Goal: Information Seeking & Learning: Compare options

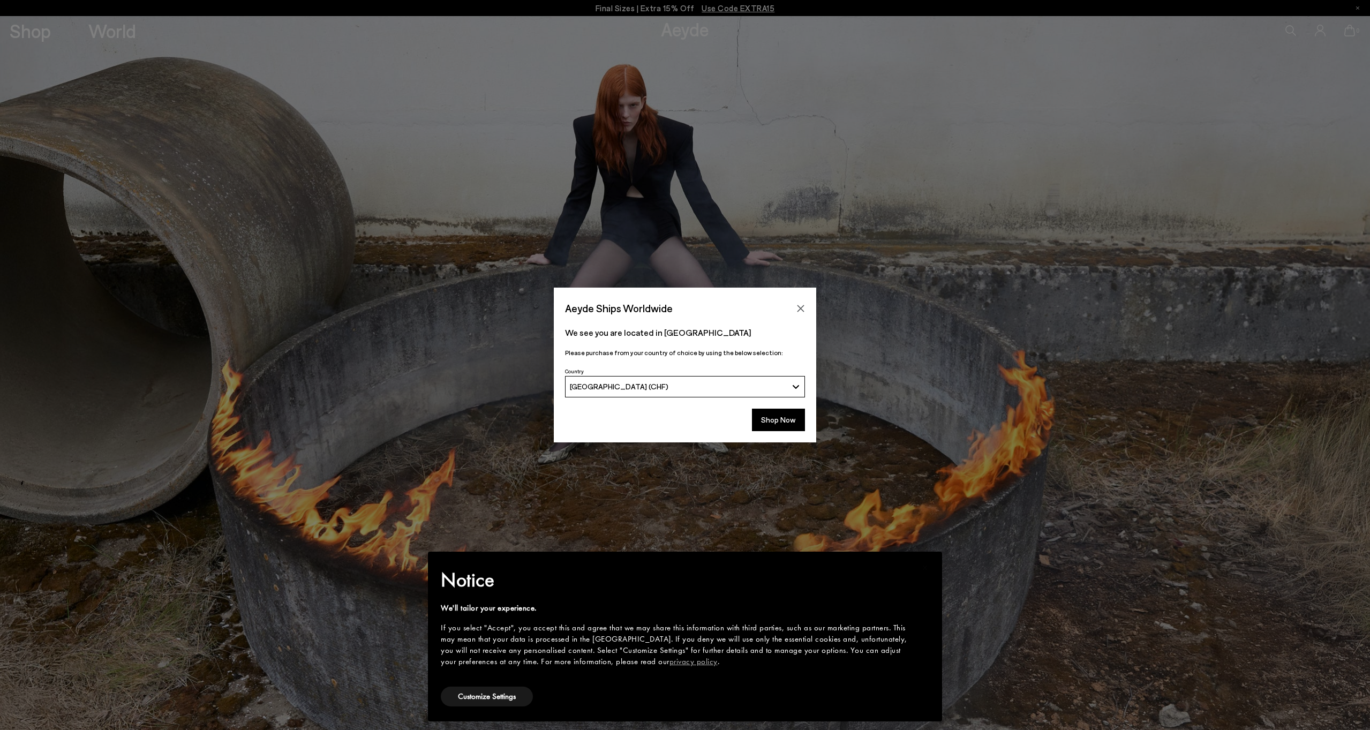
click at [628, 389] on span "[GEOGRAPHIC_DATA] (CHF)" at bounding box center [619, 386] width 99 height 9
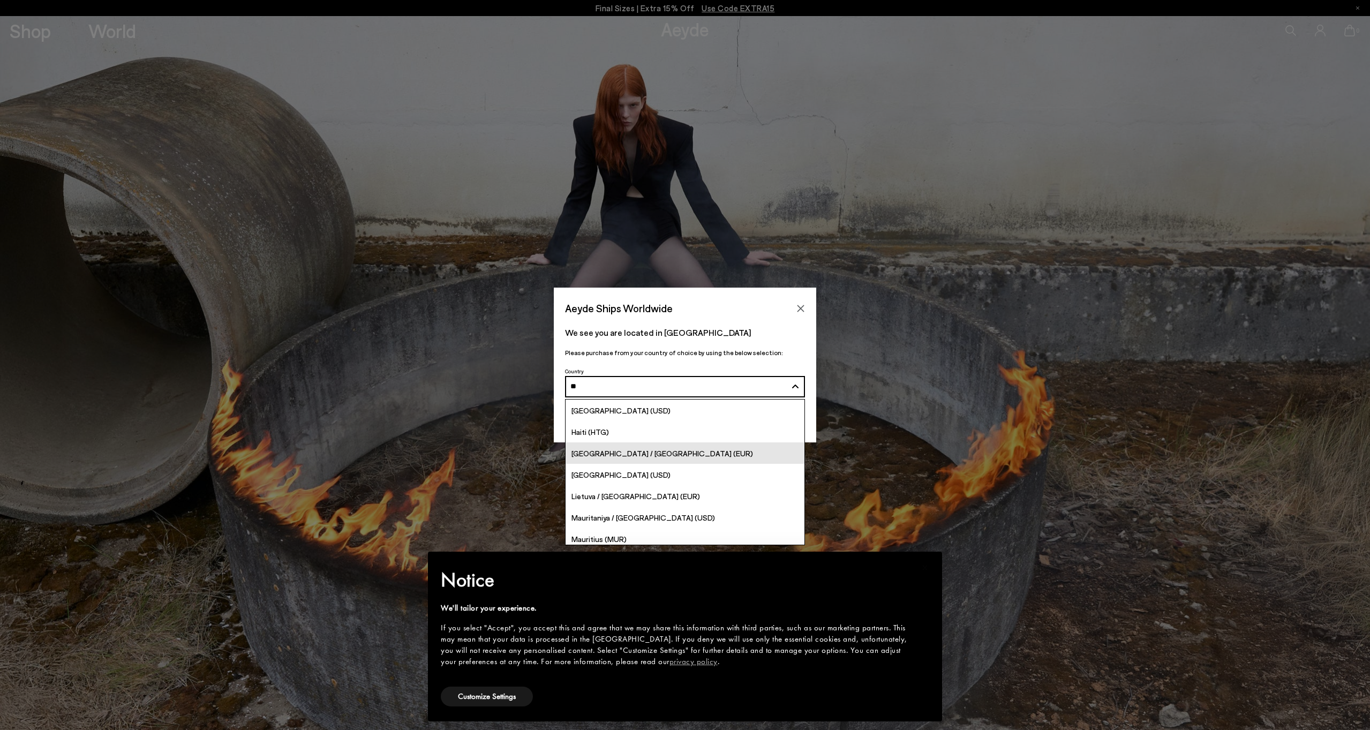
type input "**"
drag, startPoint x: 607, startPoint y: 448, endPoint x: 650, endPoint y: 443, distance: 43.1
click at [608, 448] on div "[GEOGRAPHIC_DATA] / [GEOGRAPHIC_DATA] (EUR)" at bounding box center [663, 453] width 182 height 12
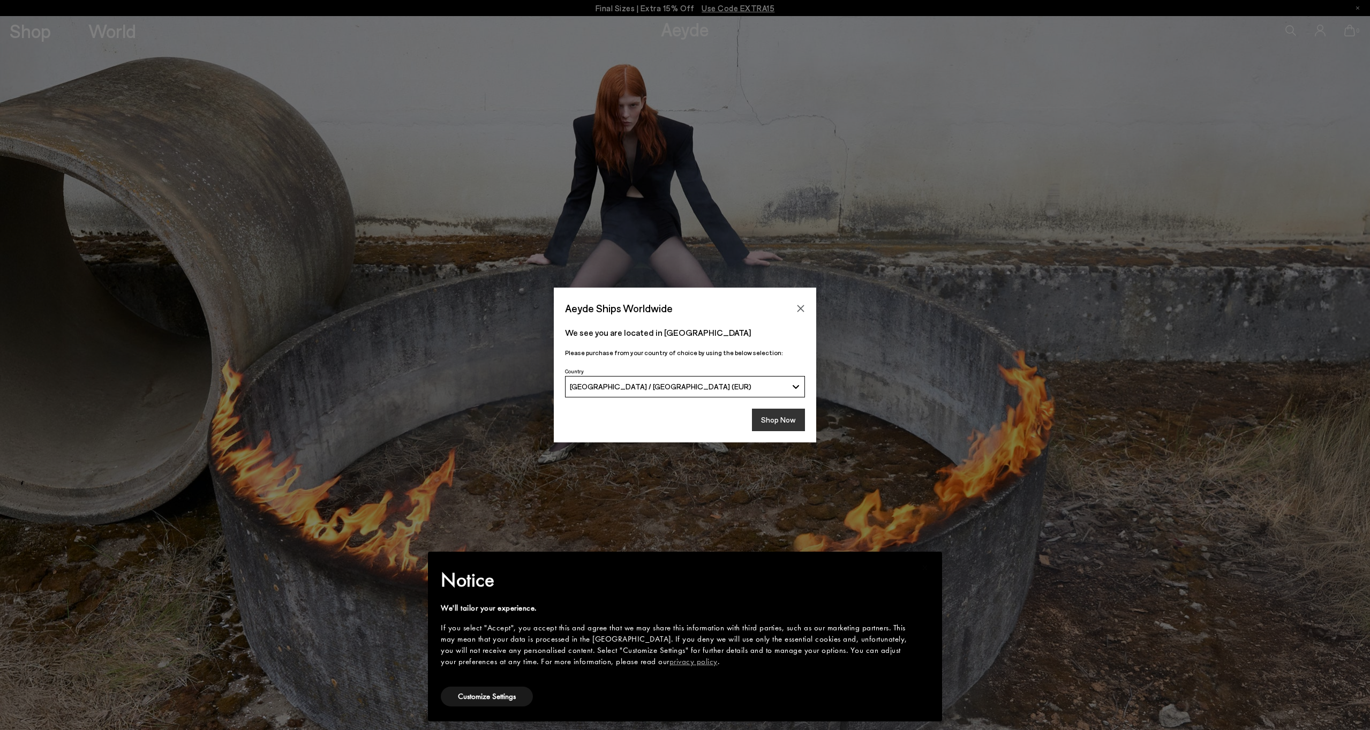
click at [778, 419] on button "Shop Now" at bounding box center [778, 420] width 53 height 22
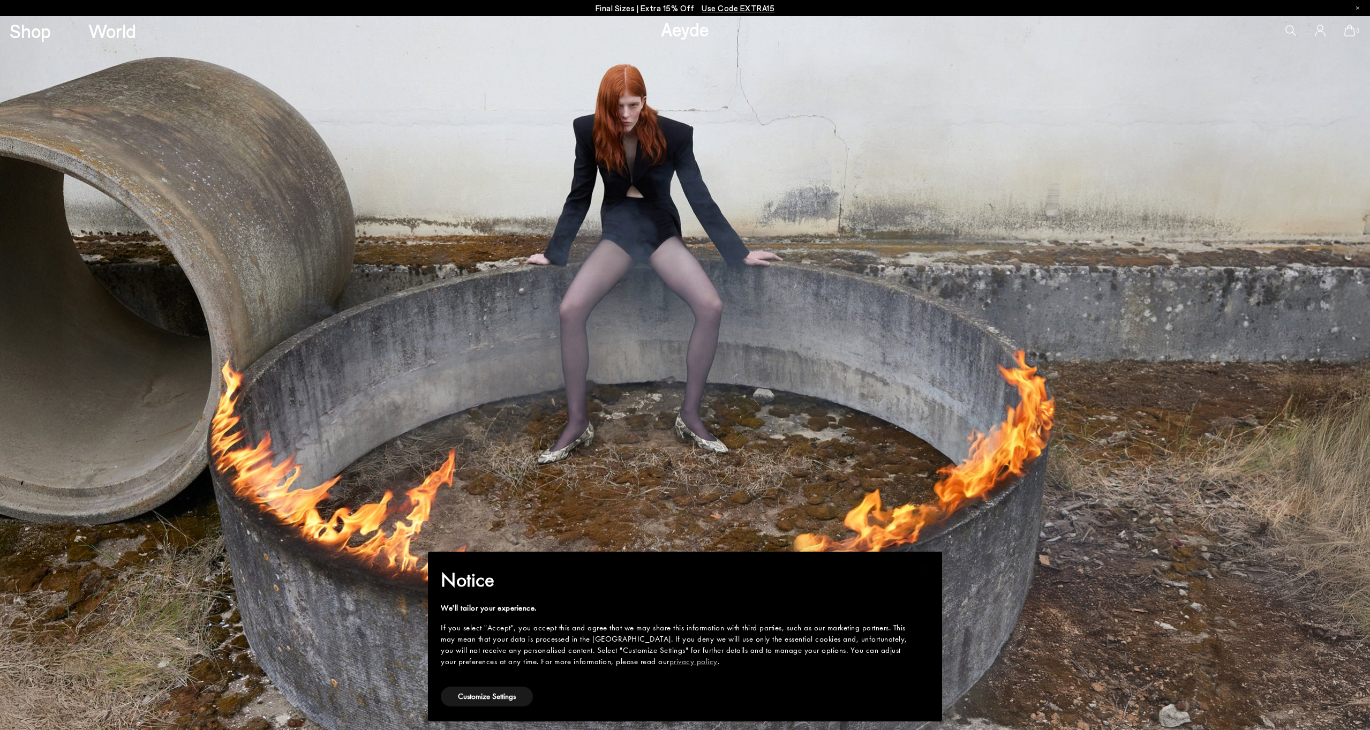
click at [1003, 596] on img at bounding box center [685, 373] width 1370 height 714
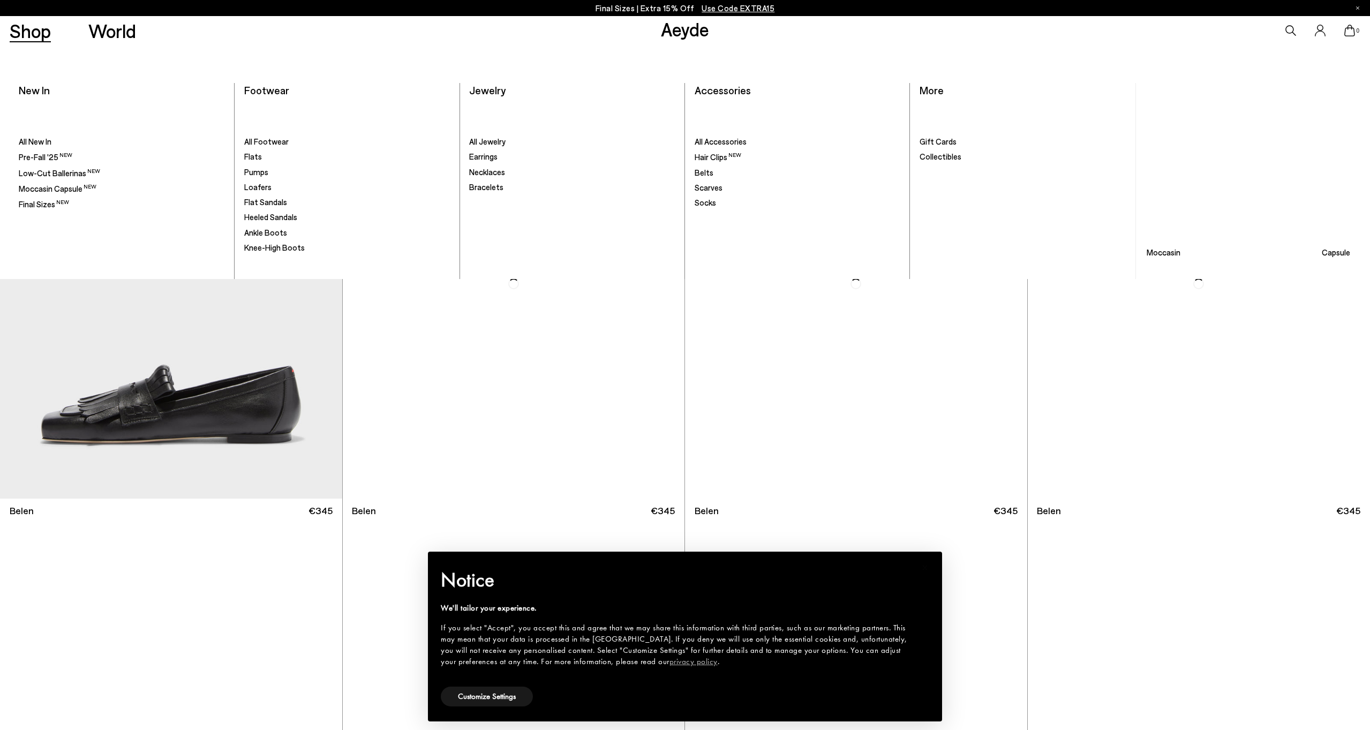
scroll to position [-1, 1]
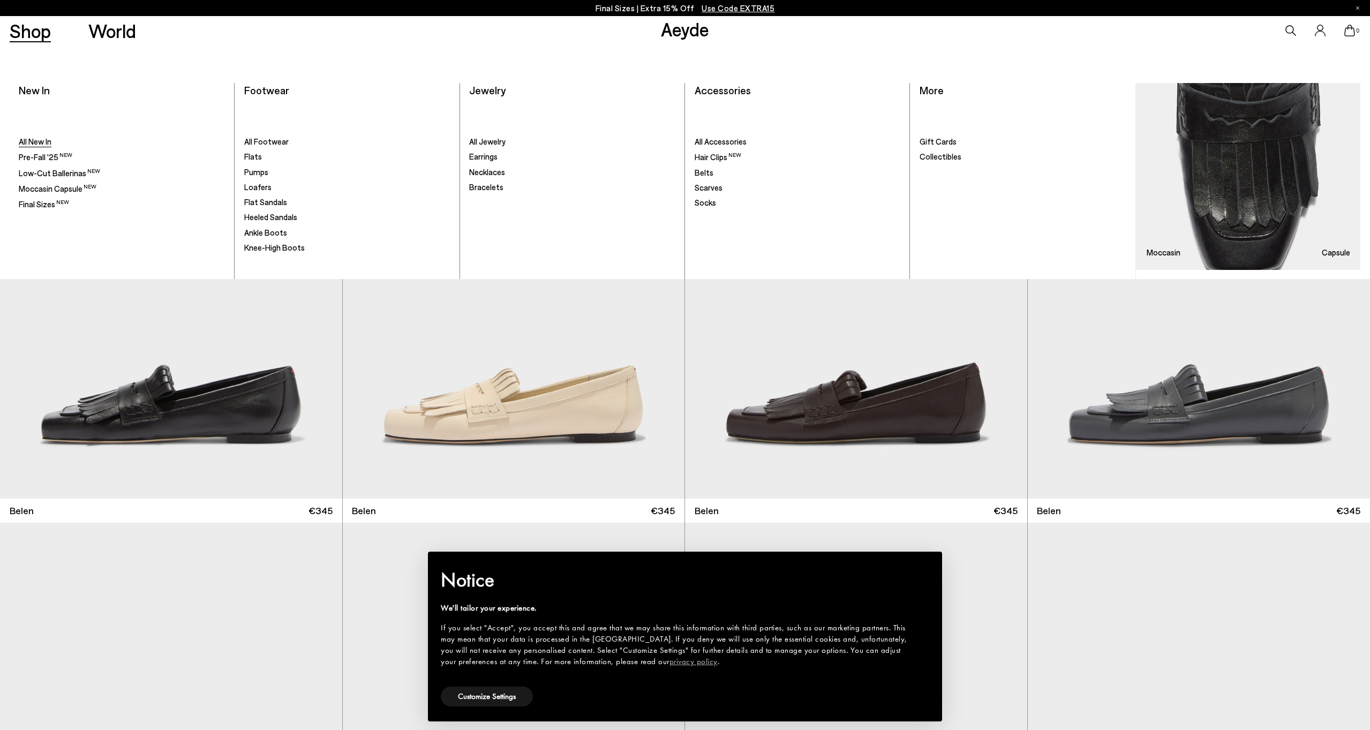
click at [28, 144] on span "All New In" at bounding box center [35, 142] width 33 height 10
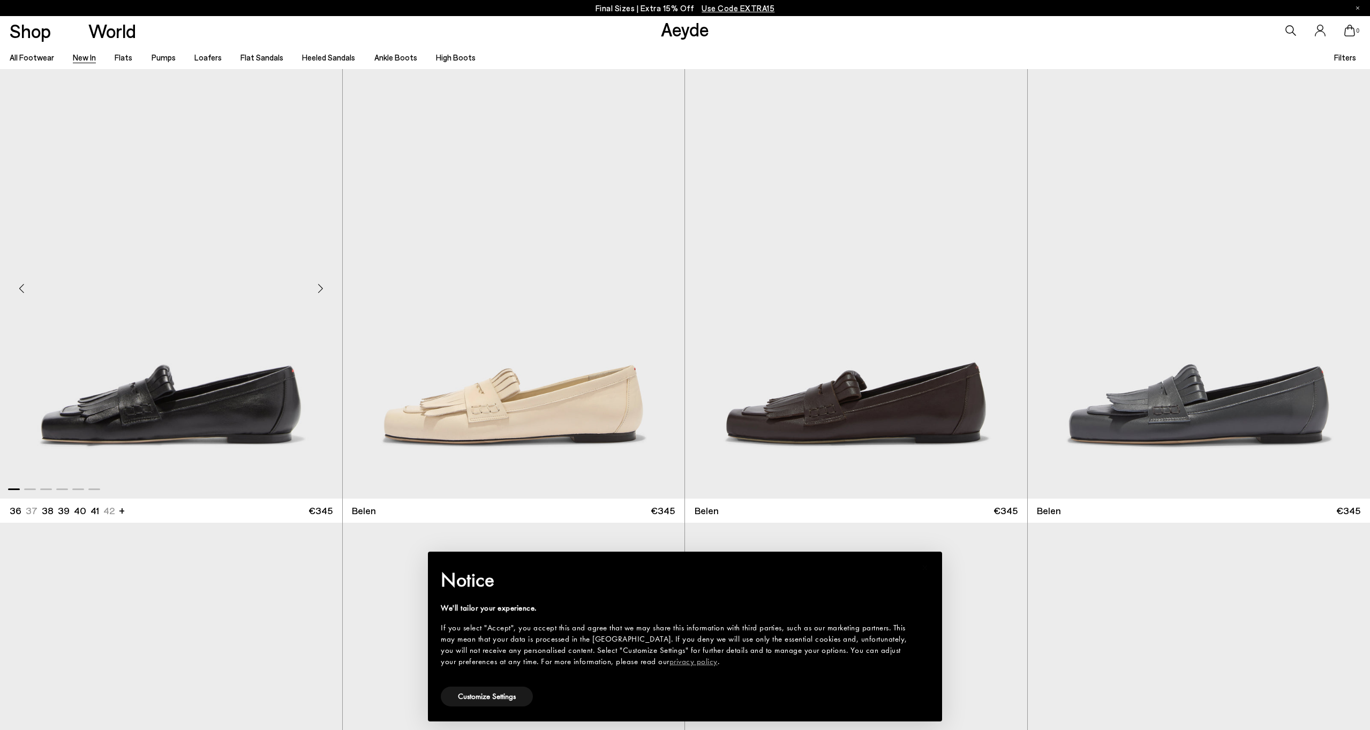
click at [320, 288] on div "Next slide" at bounding box center [321, 288] width 32 height 32
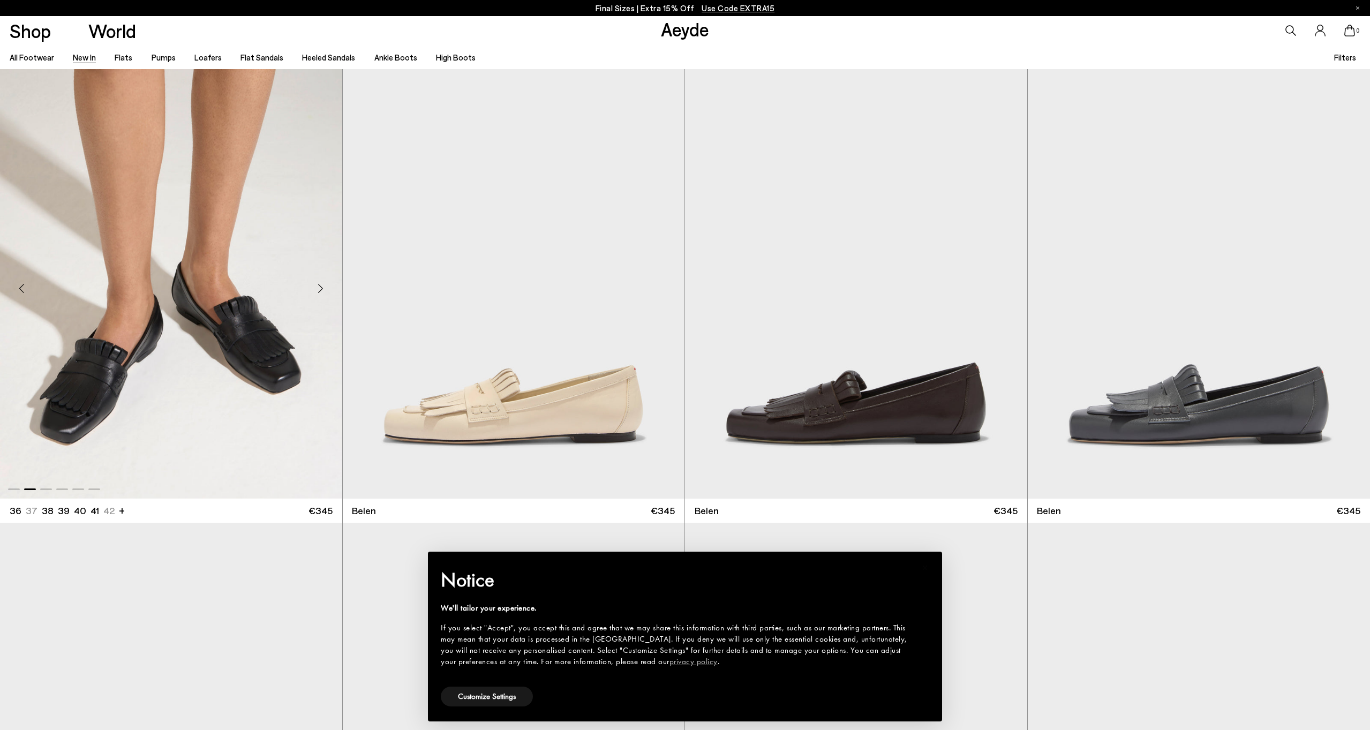
click at [318, 287] on div "Next slide" at bounding box center [321, 288] width 32 height 32
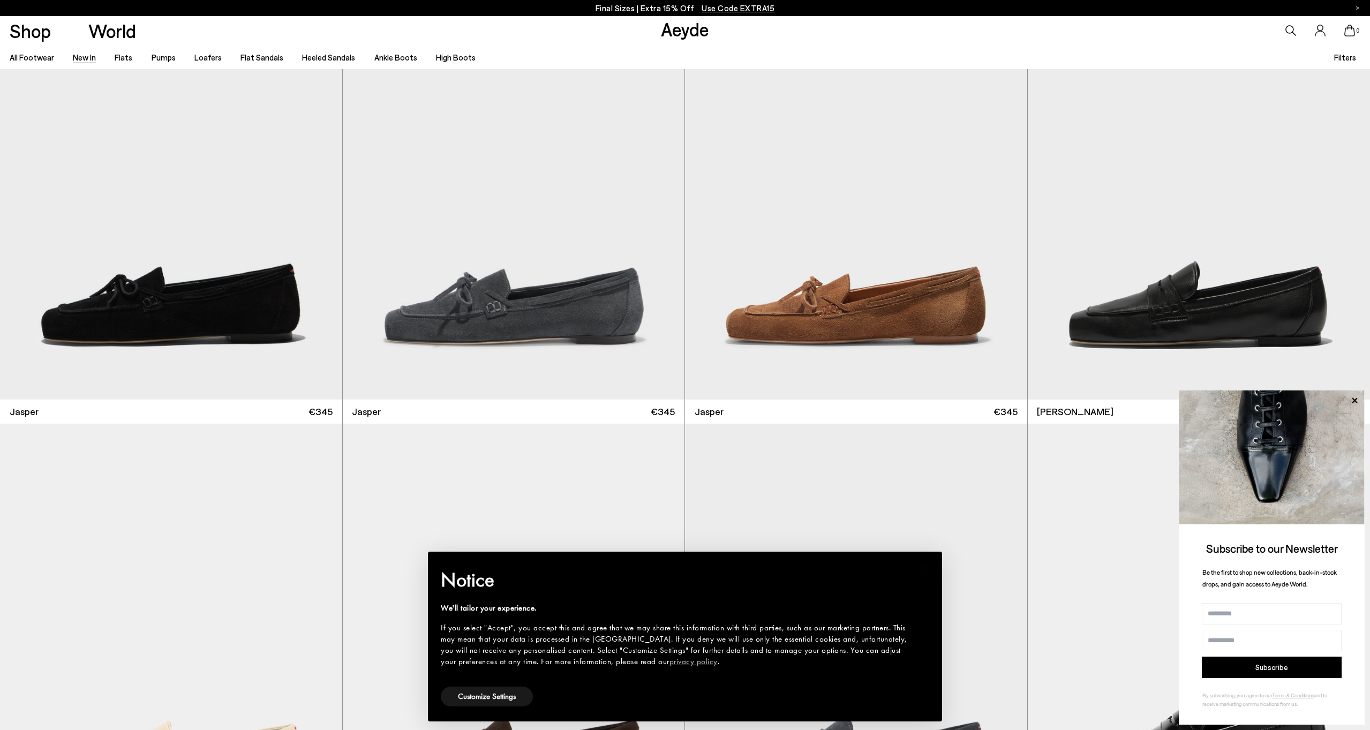
scroll to position [551, 0]
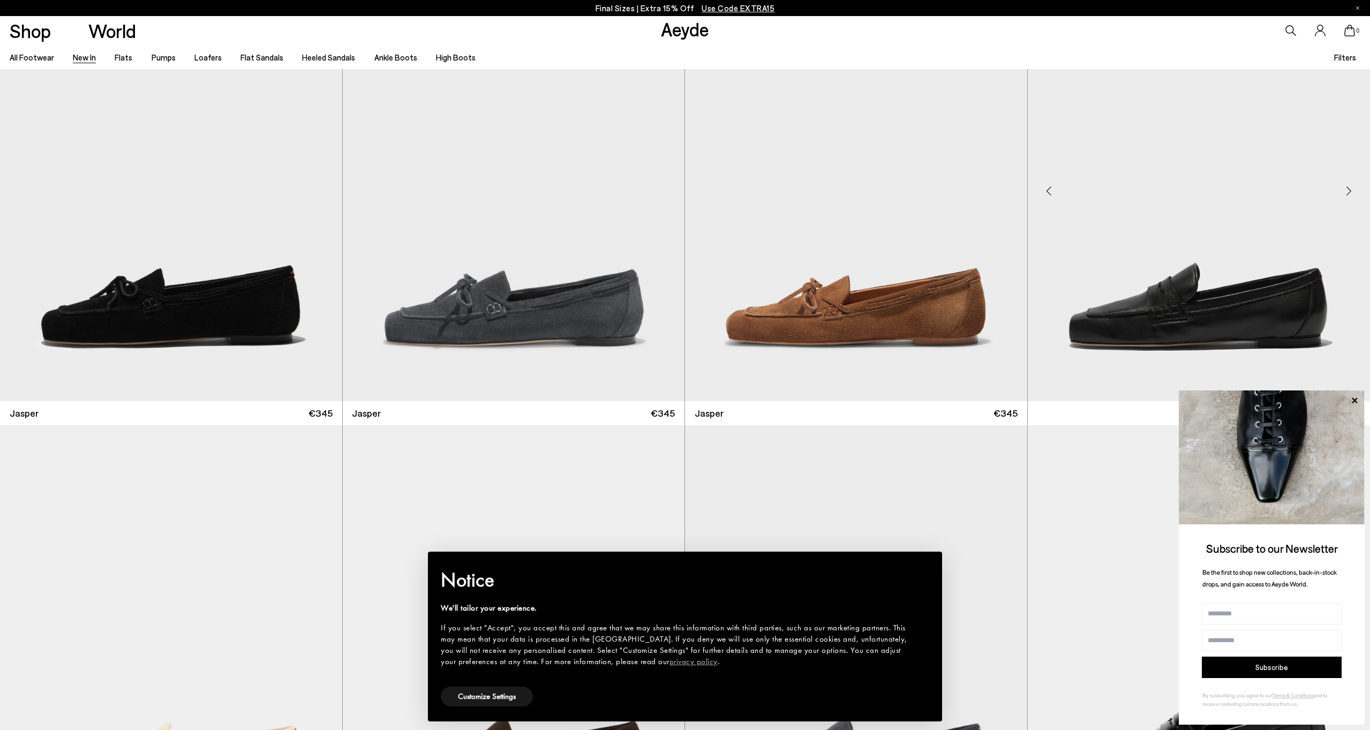
drag, startPoint x: 1354, startPoint y: 399, endPoint x: 1200, endPoint y: 376, distance: 155.9
click at [1354, 399] on icon at bounding box center [1355, 401] width 14 height 14
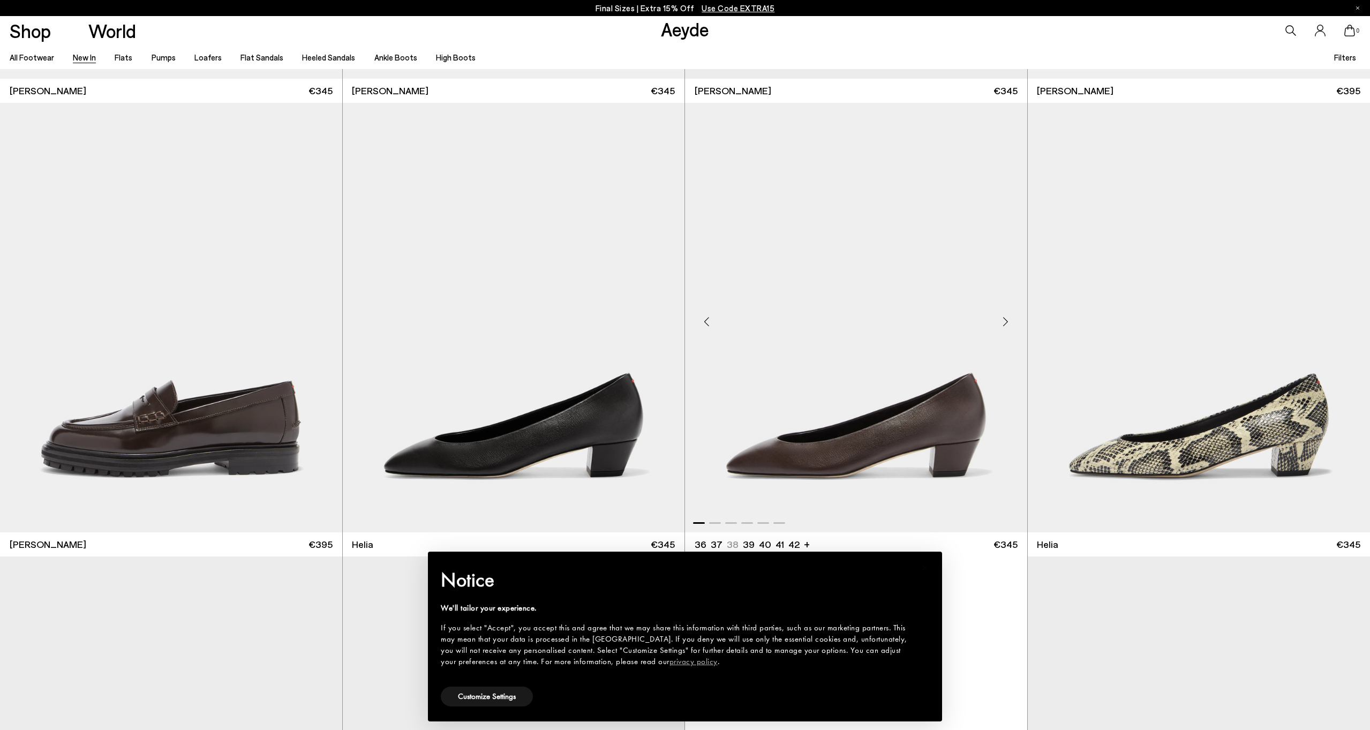
scroll to position [1333, 0]
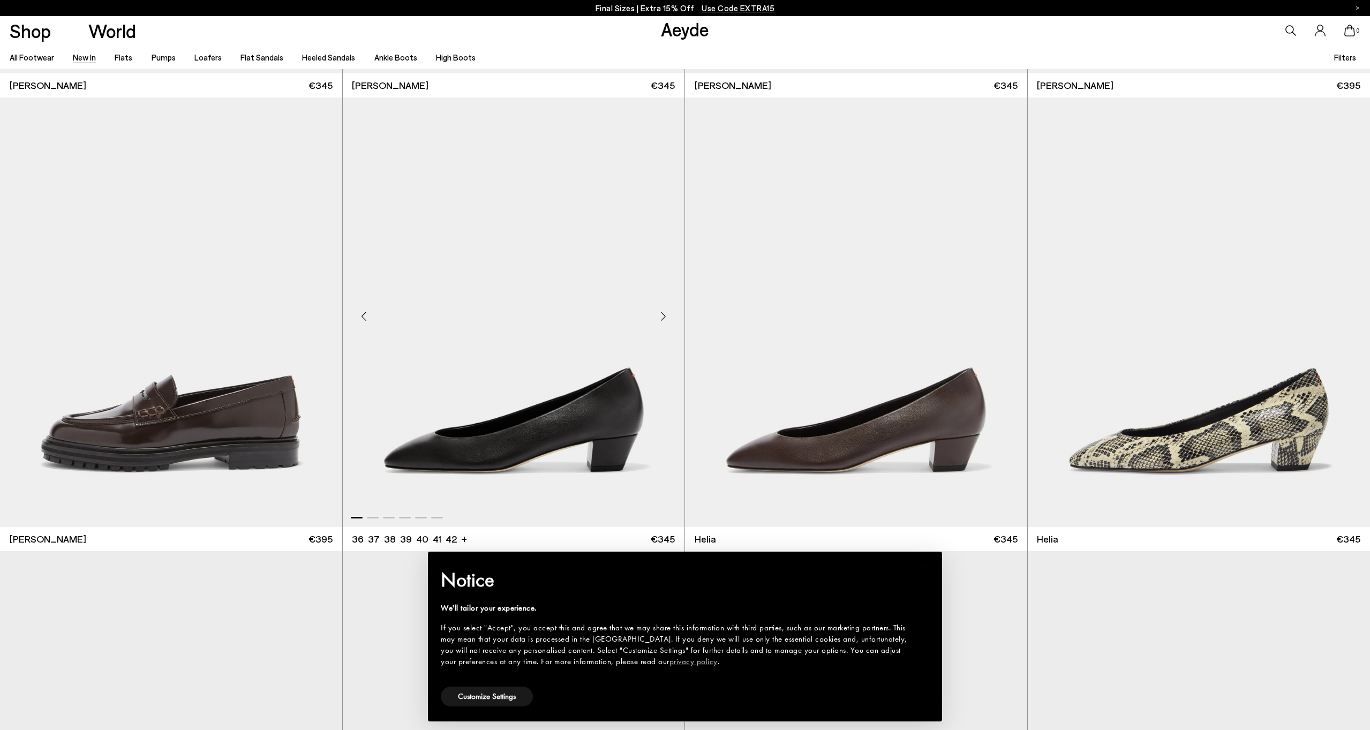
click at [666, 314] on div "Next slide" at bounding box center [663, 316] width 32 height 32
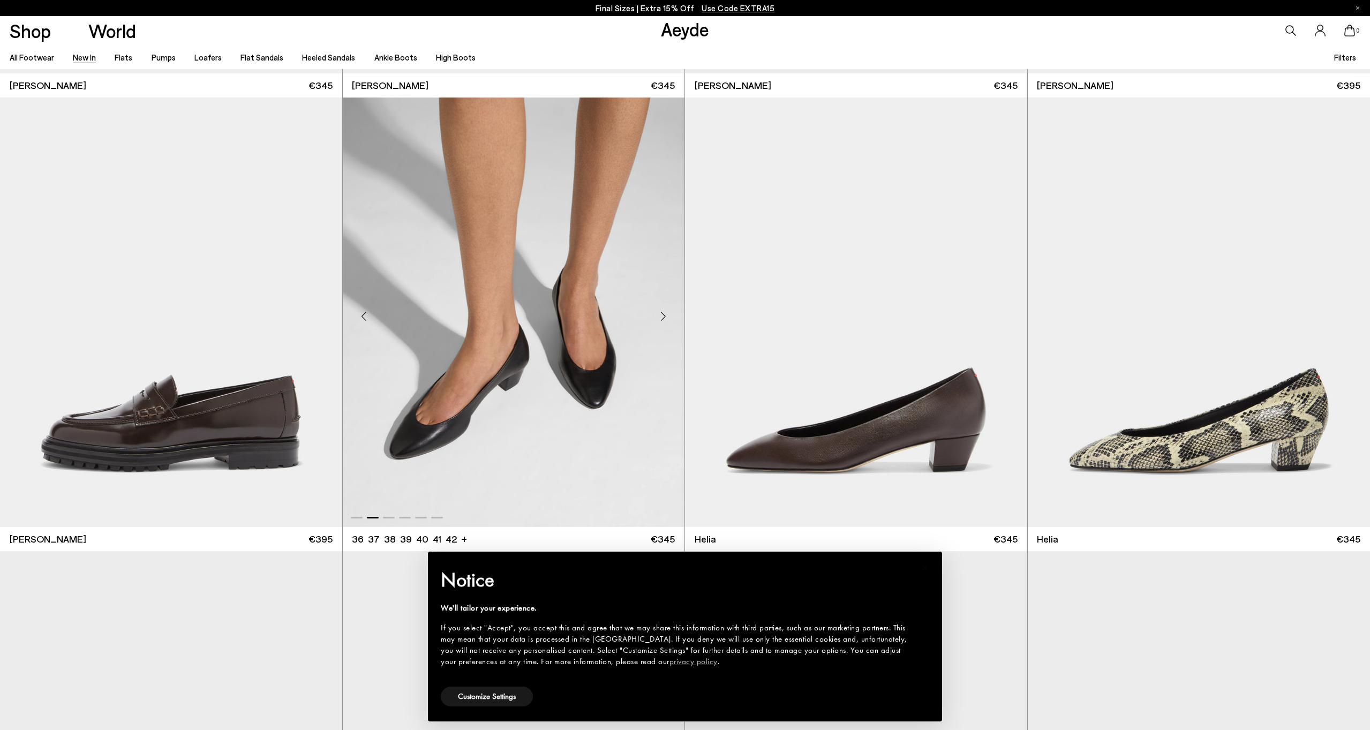
click at [666, 314] on div "Next slide" at bounding box center [663, 316] width 32 height 32
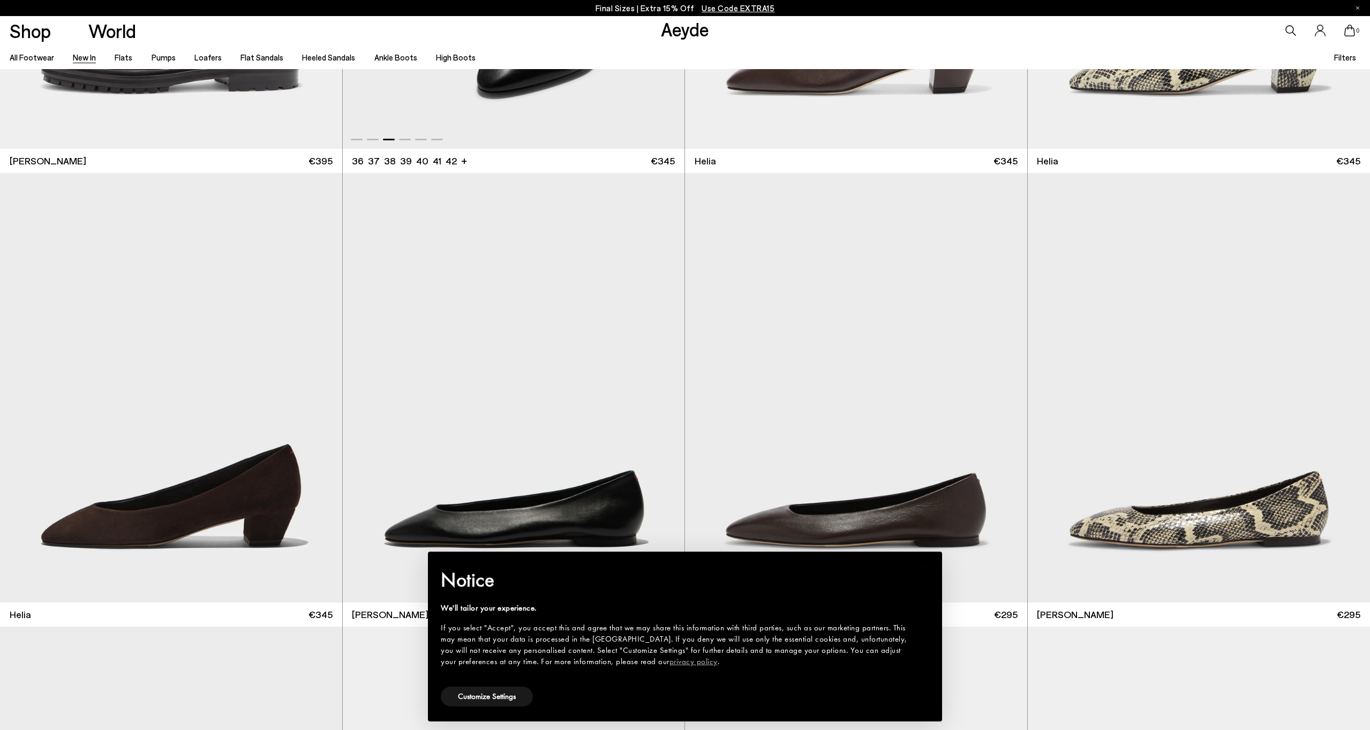
scroll to position [1756, 0]
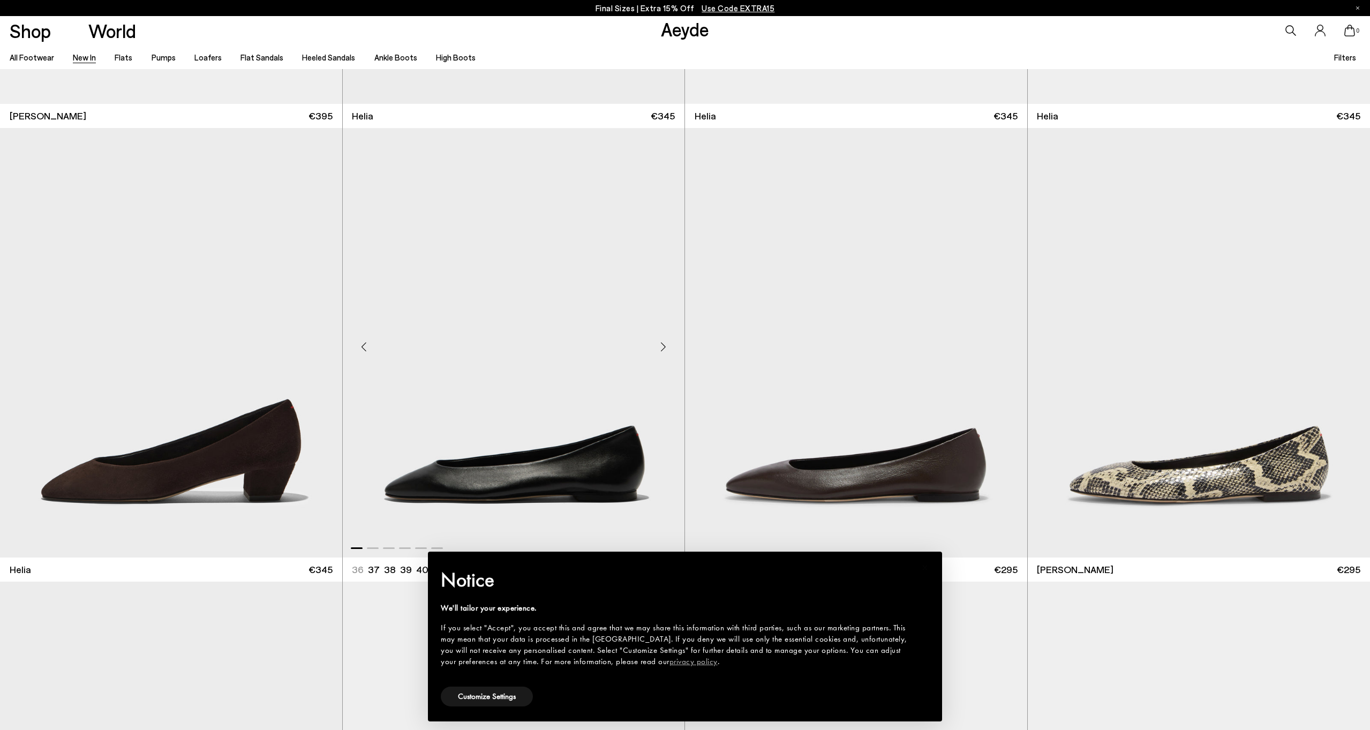
click at [662, 343] on div "Next slide" at bounding box center [663, 347] width 32 height 32
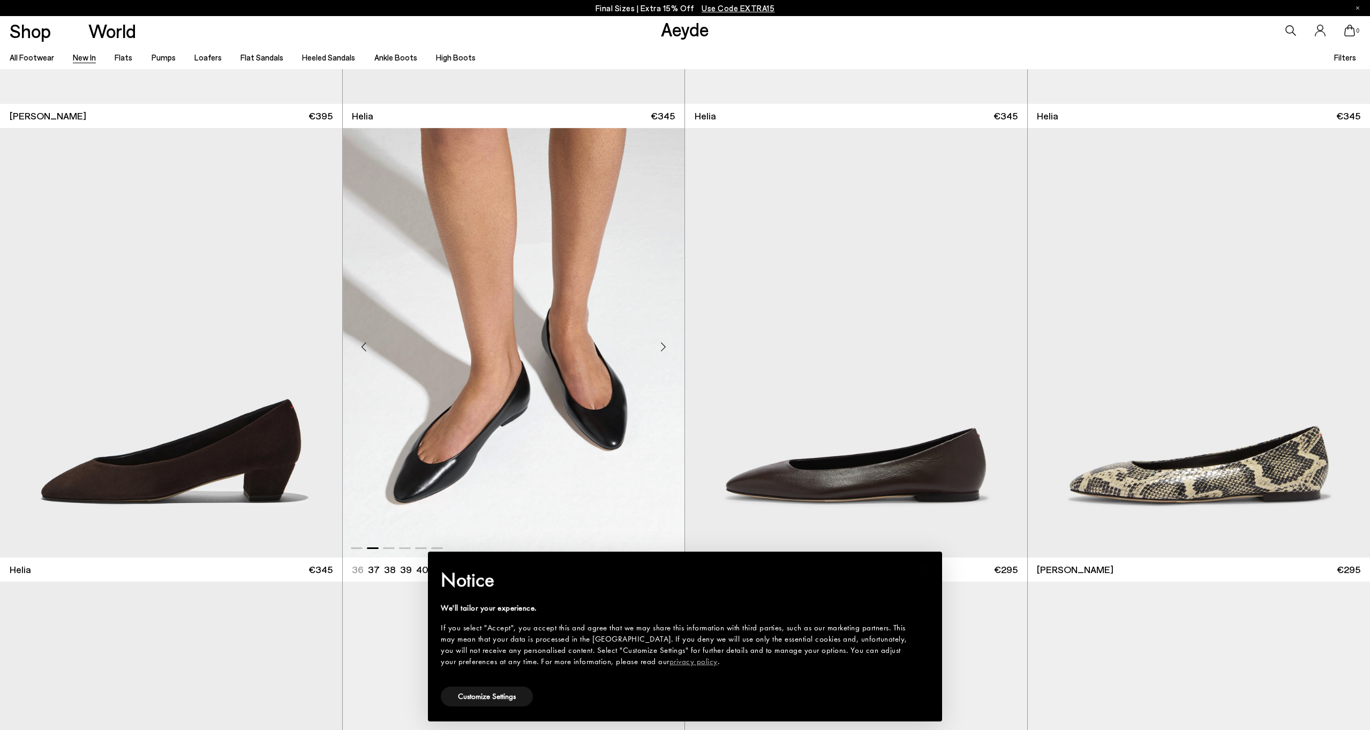
click at [662, 345] on div "Next slide" at bounding box center [663, 347] width 32 height 32
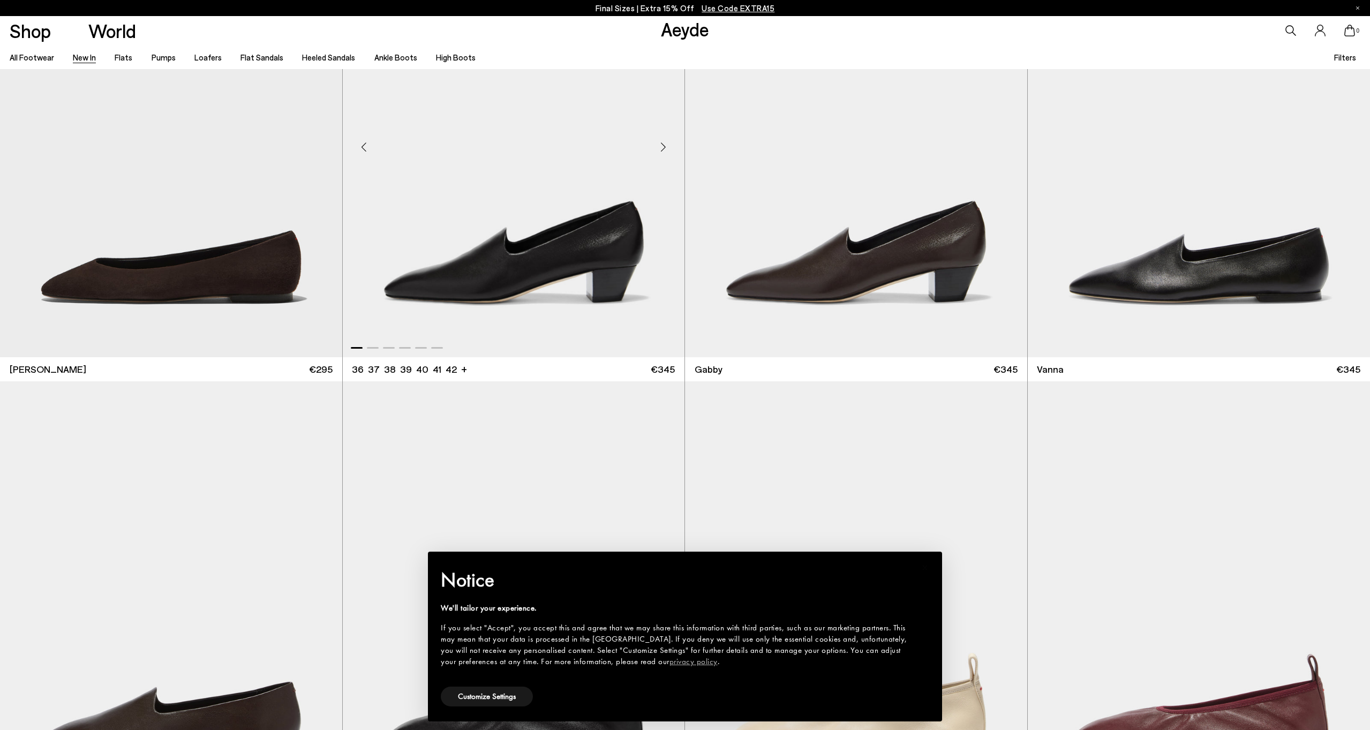
scroll to position [2415, 0]
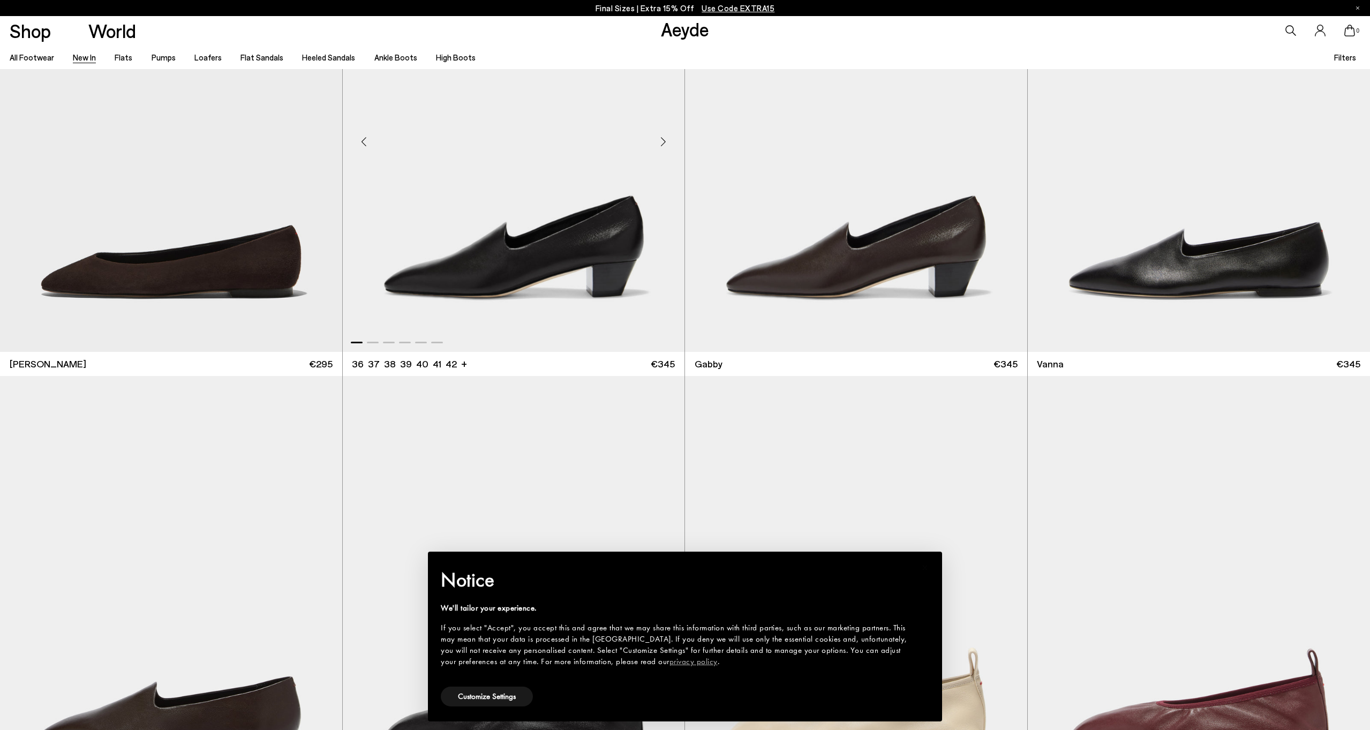
click at [664, 142] on div "Next slide" at bounding box center [663, 142] width 32 height 32
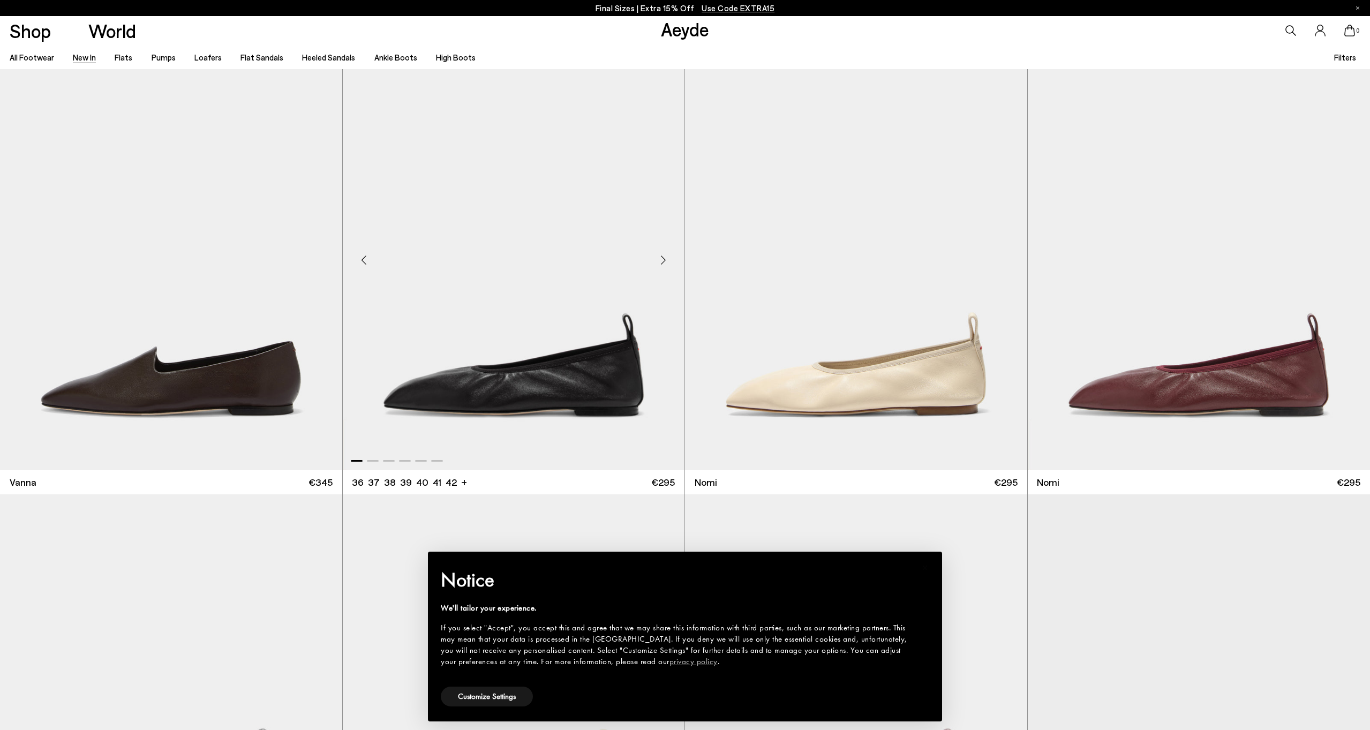
scroll to position [2749, 0]
click at [659, 262] on div "Next slide" at bounding box center [663, 260] width 32 height 32
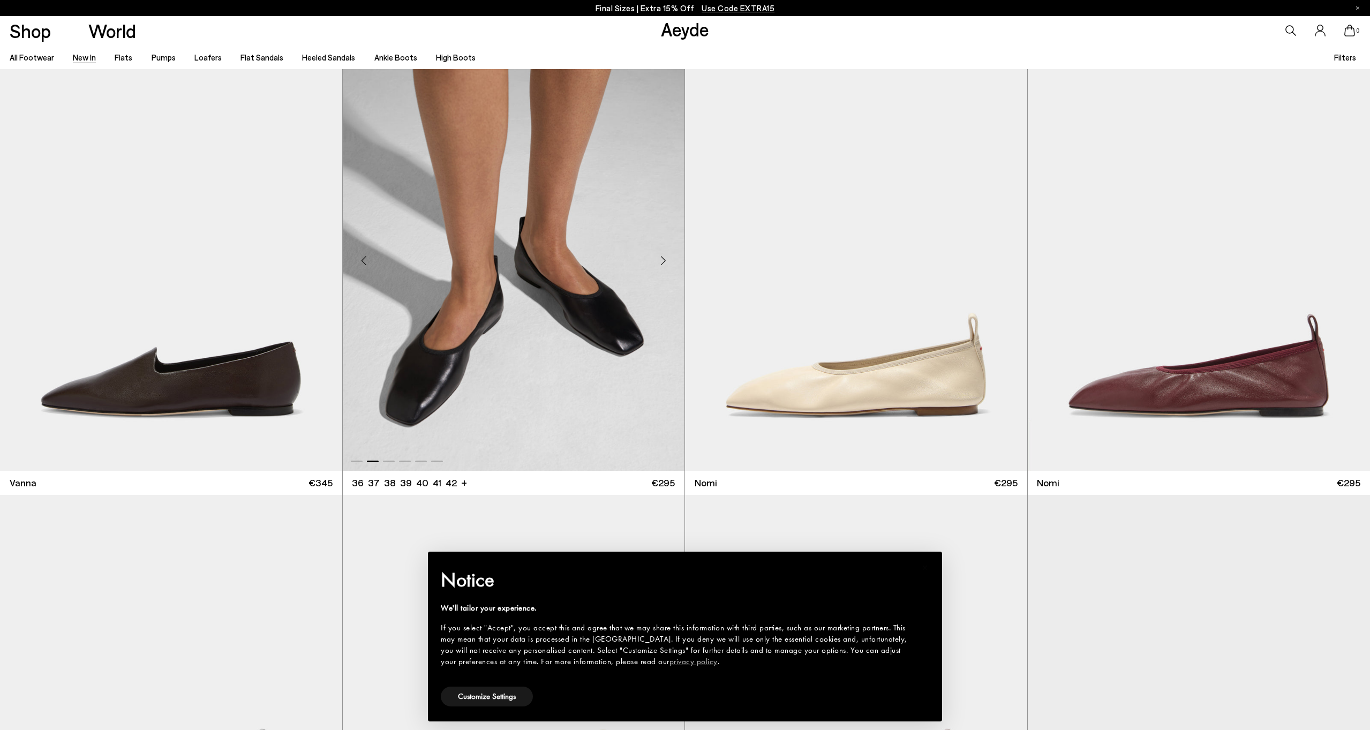
click at [659, 262] on div "Next slide" at bounding box center [663, 260] width 32 height 32
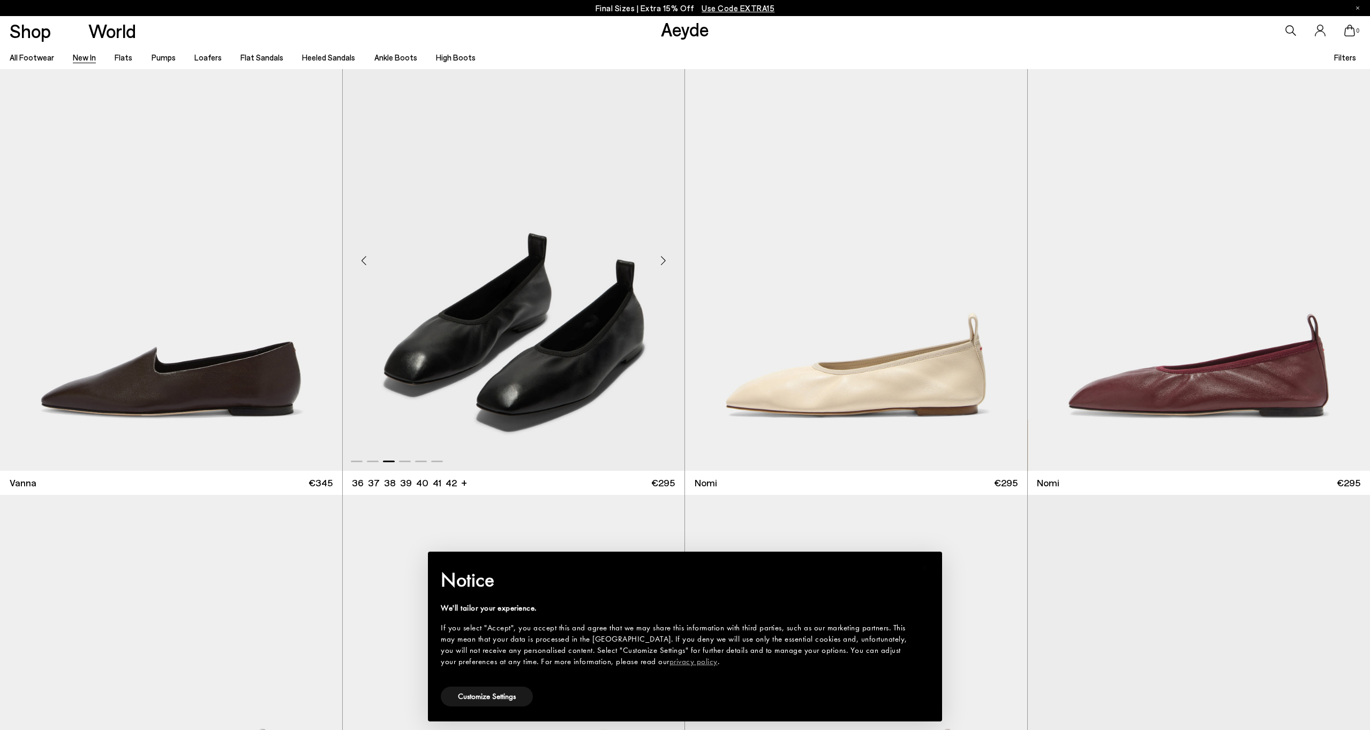
click at [659, 262] on div "Next slide" at bounding box center [663, 260] width 32 height 32
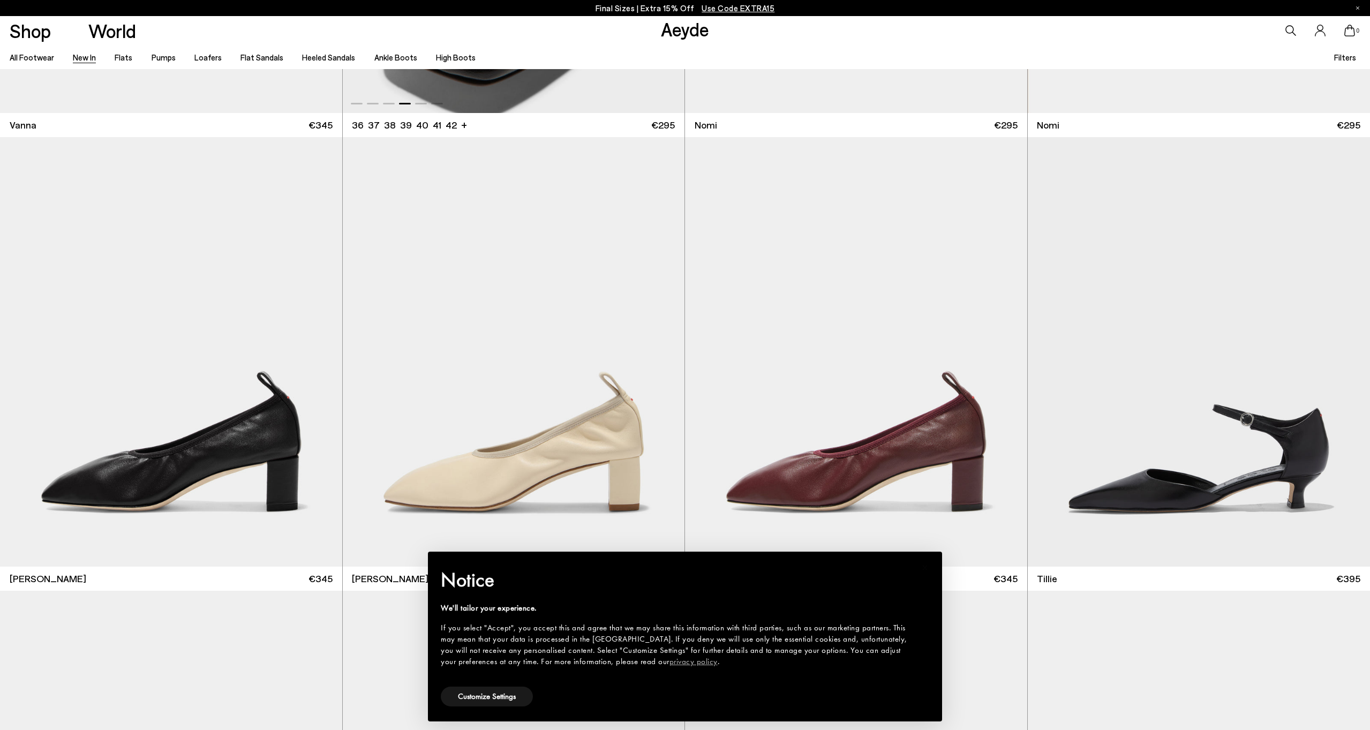
scroll to position [3273, 0]
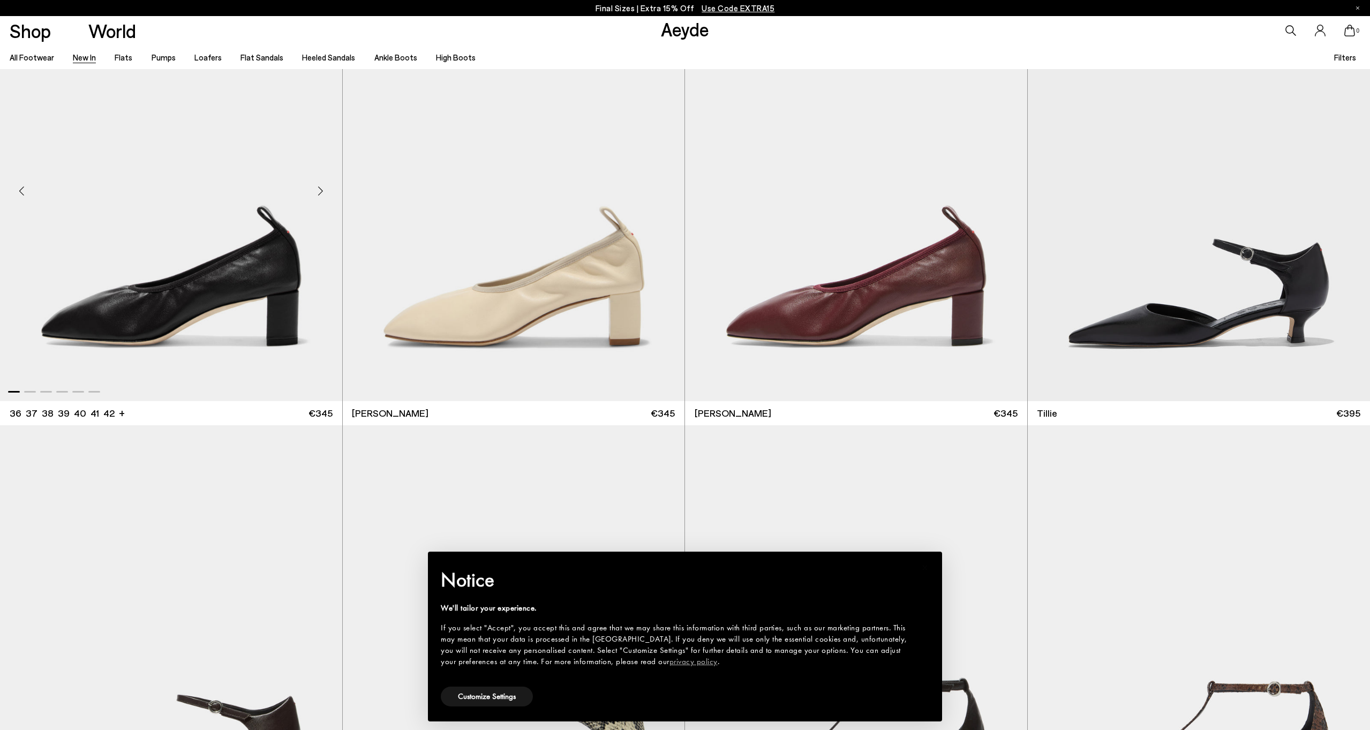
click at [321, 194] on div "Next slide" at bounding box center [321, 191] width 32 height 32
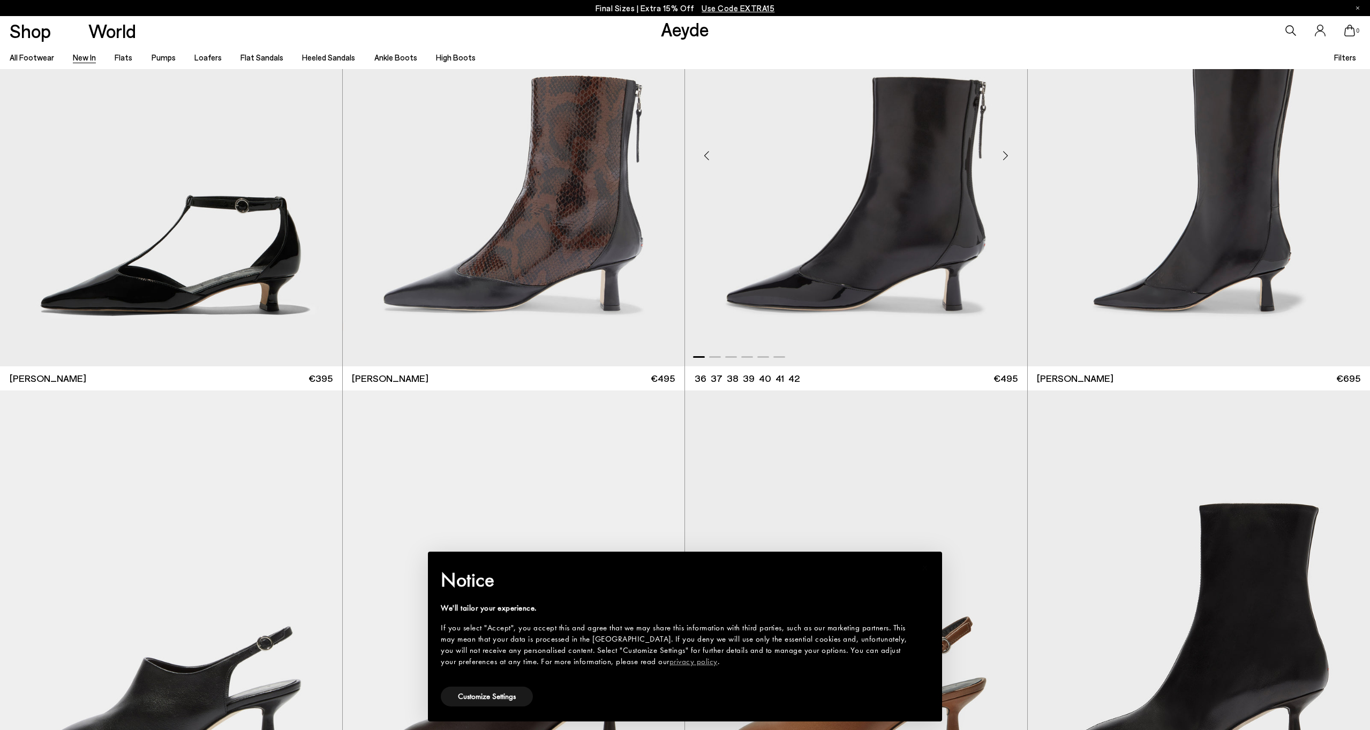
scroll to position [4213, 0]
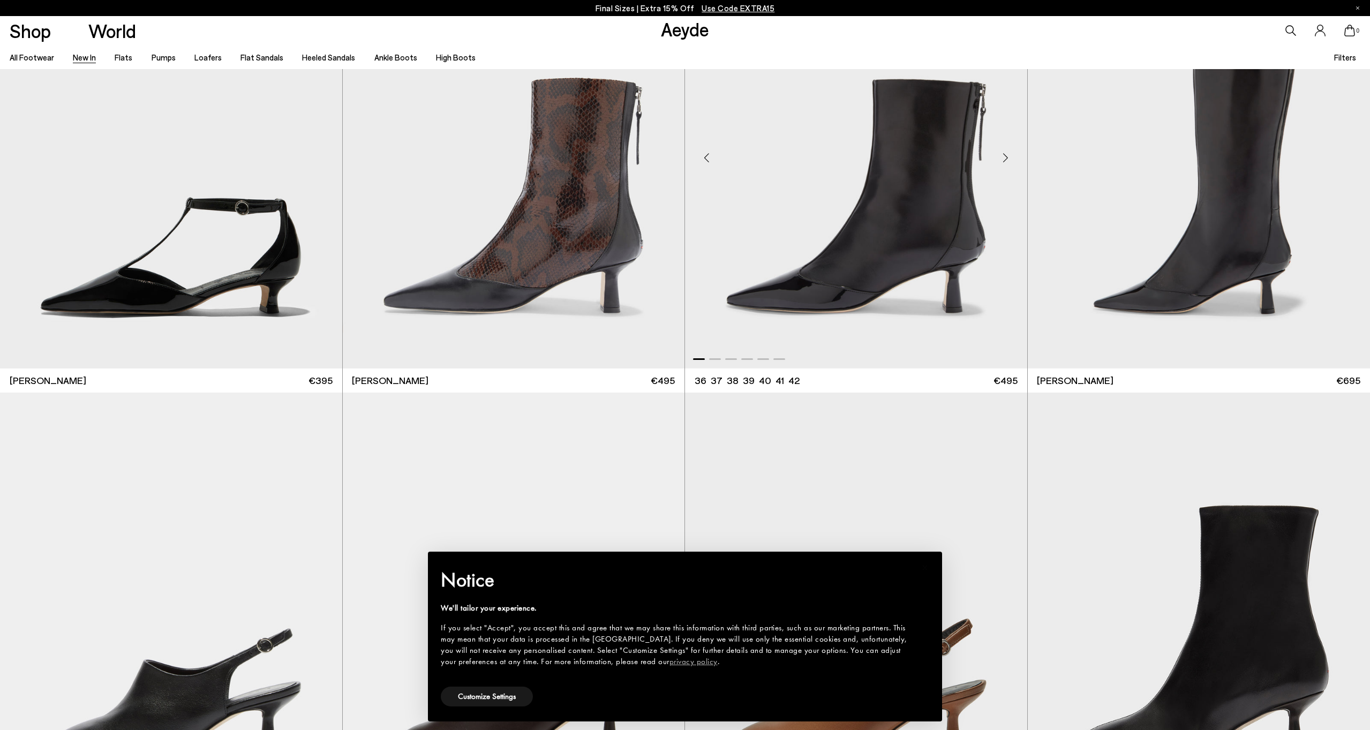
click at [1006, 163] on div "Next slide" at bounding box center [1006, 158] width 32 height 32
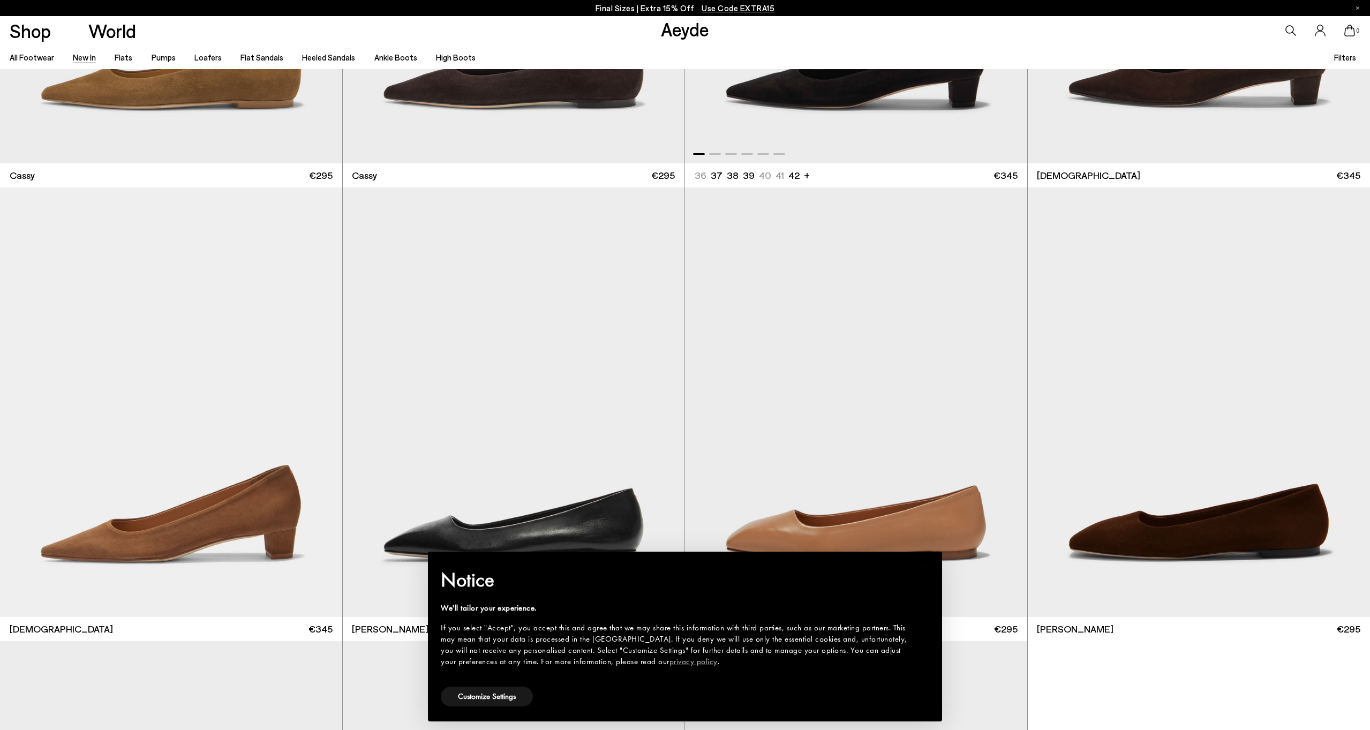
scroll to position [7813, 0]
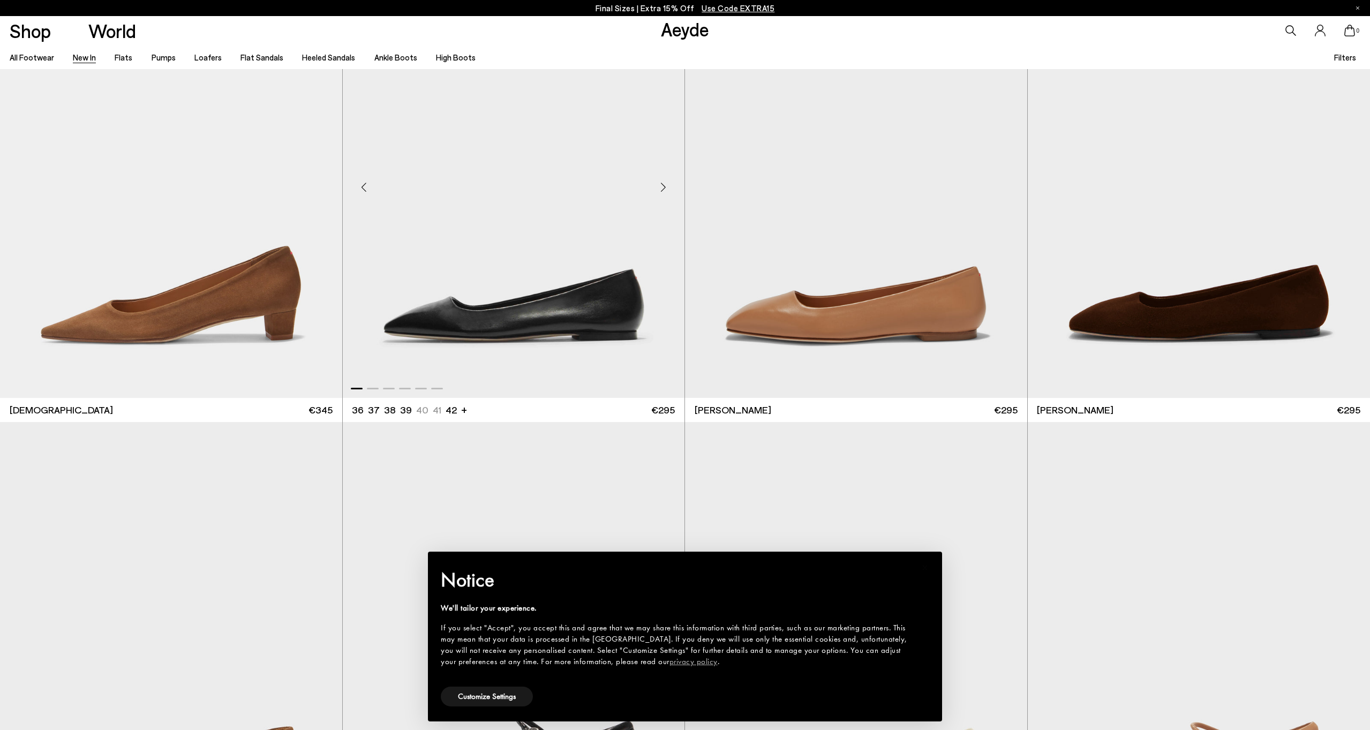
click at [663, 191] on div "Next slide" at bounding box center [663, 187] width 32 height 32
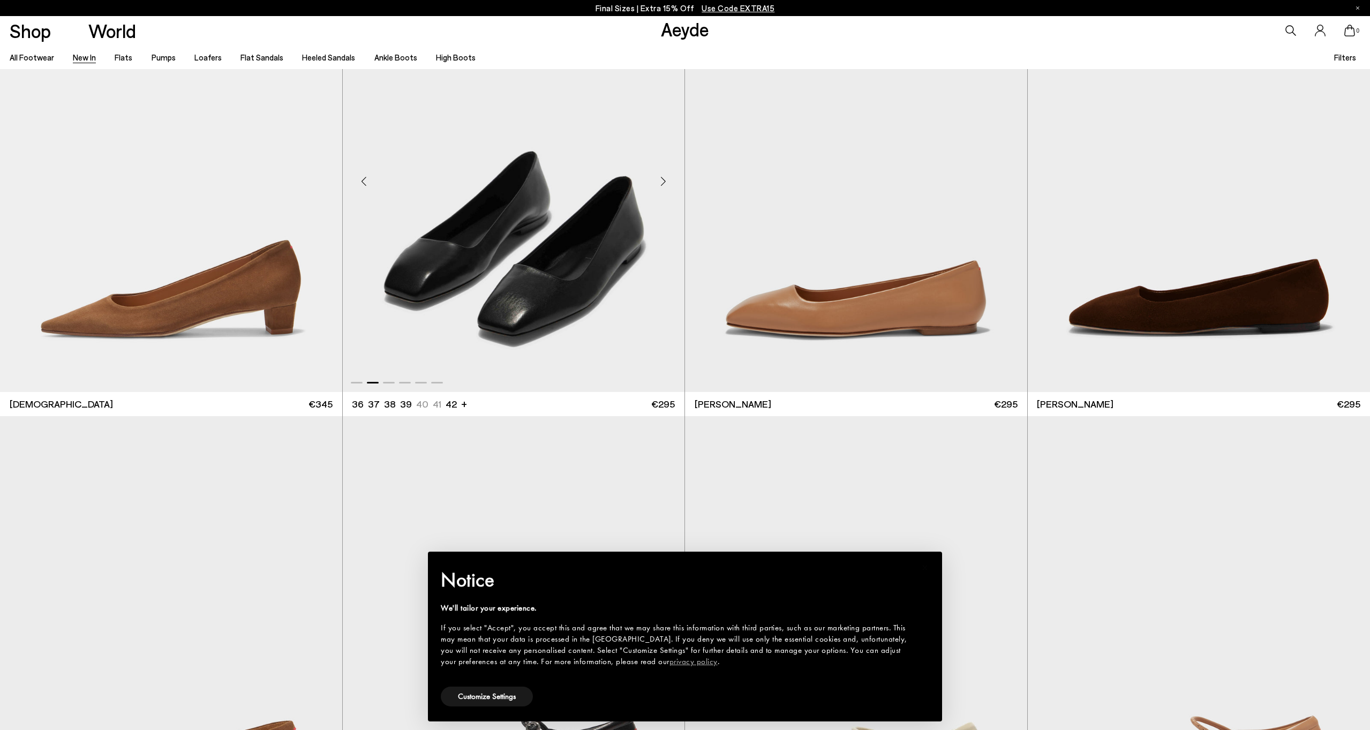
click at [663, 191] on div "Next slide" at bounding box center [663, 182] width 32 height 32
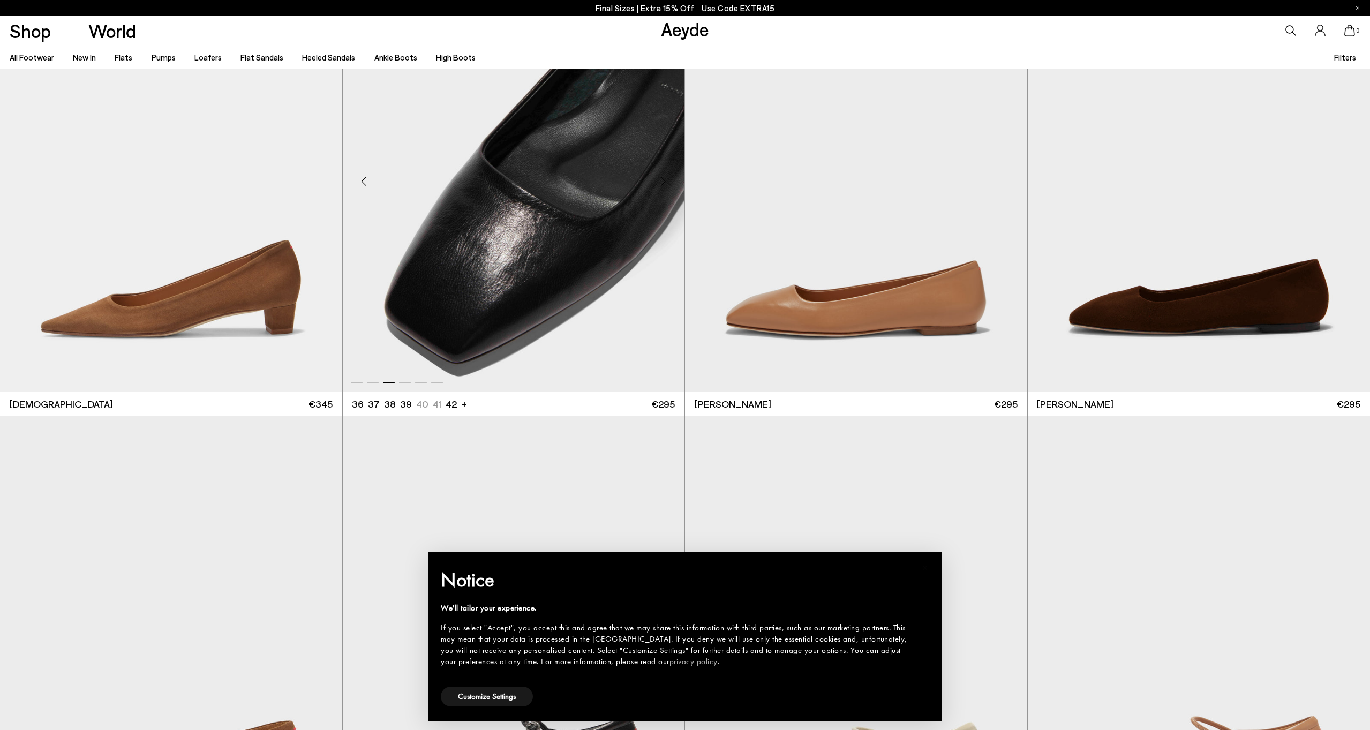
click at [663, 191] on div "Next slide" at bounding box center [663, 182] width 32 height 32
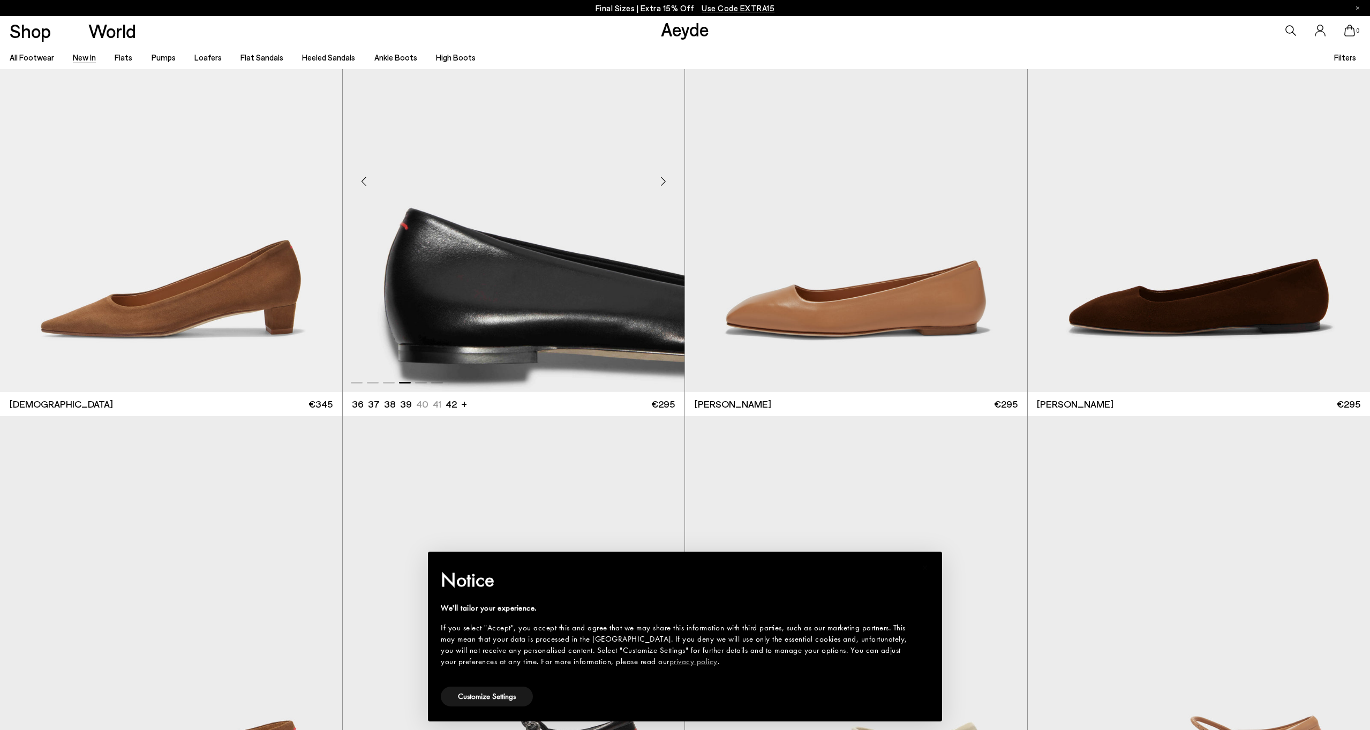
click at [663, 191] on div "Next slide" at bounding box center [663, 182] width 32 height 32
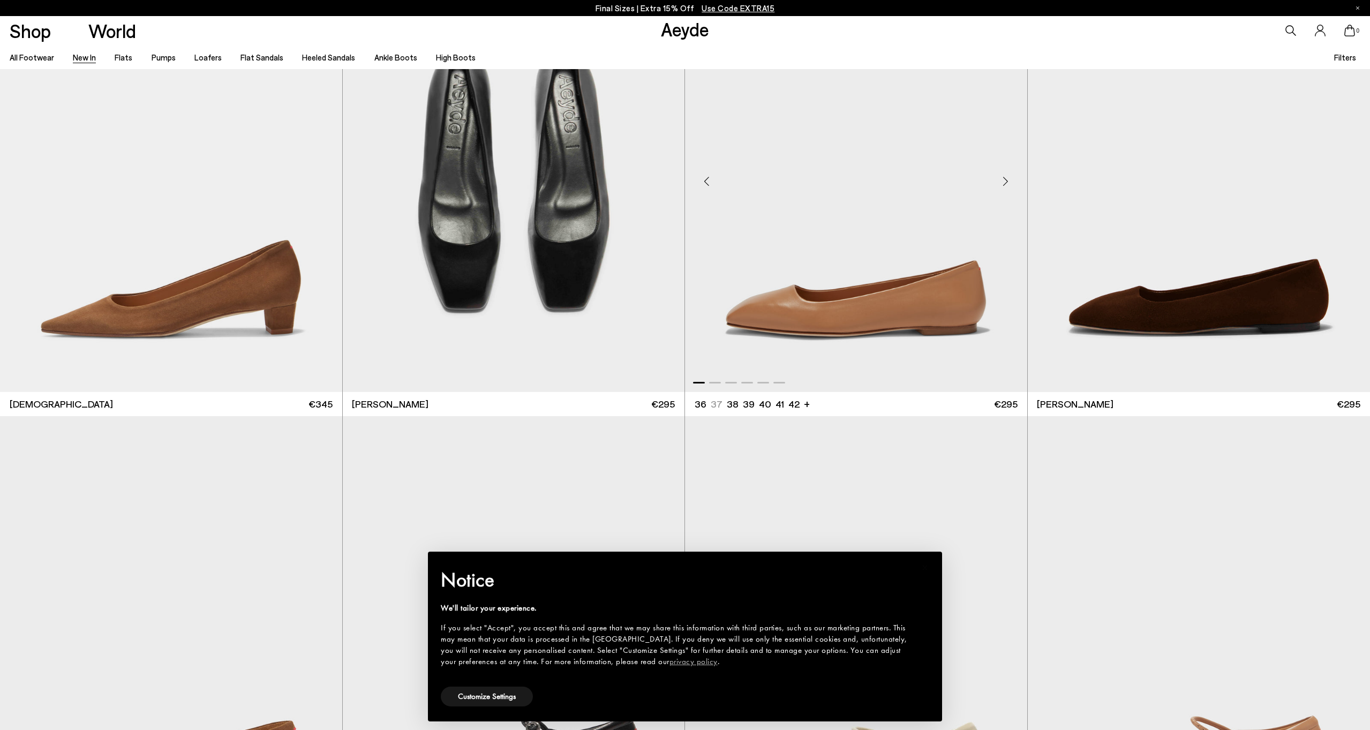
click at [1000, 184] on div "Next slide" at bounding box center [1006, 182] width 32 height 32
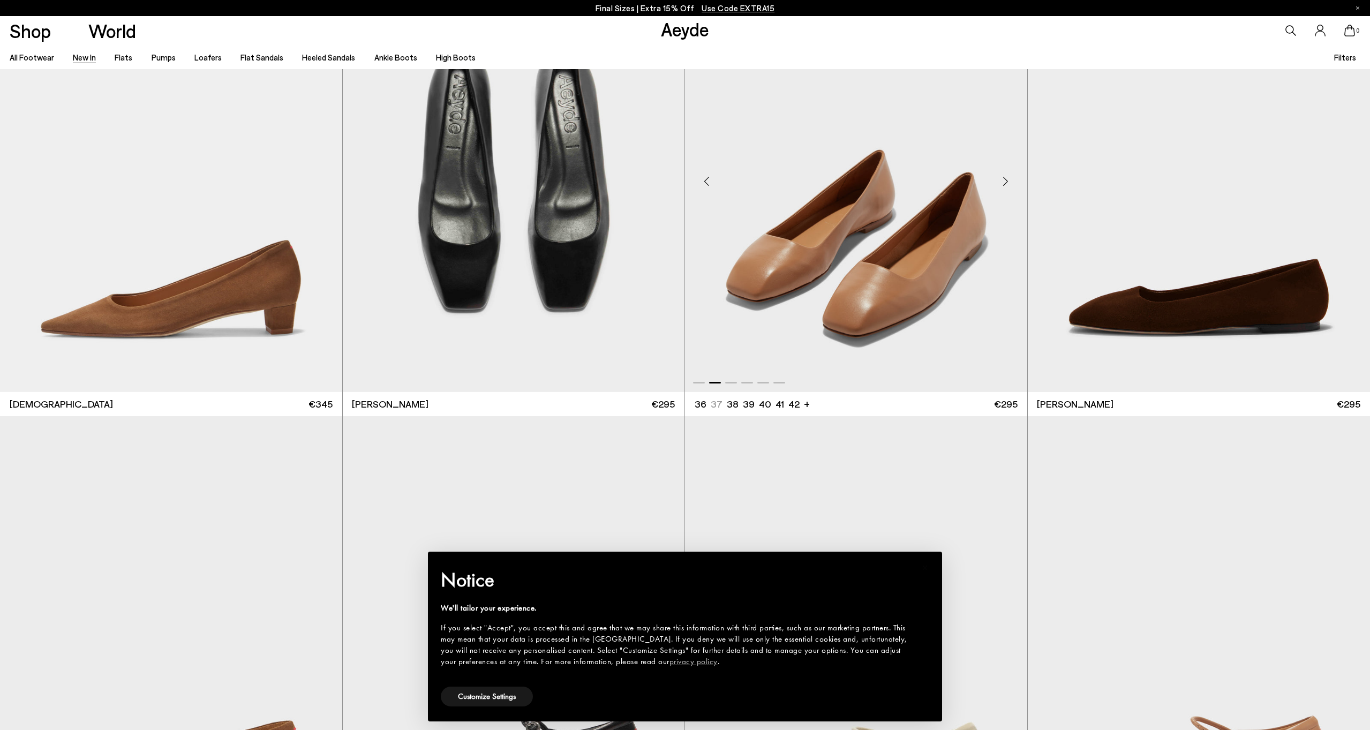
click at [1000, 184] on div "Next slide" at bounding box center [1006, 182] width 32 height 32
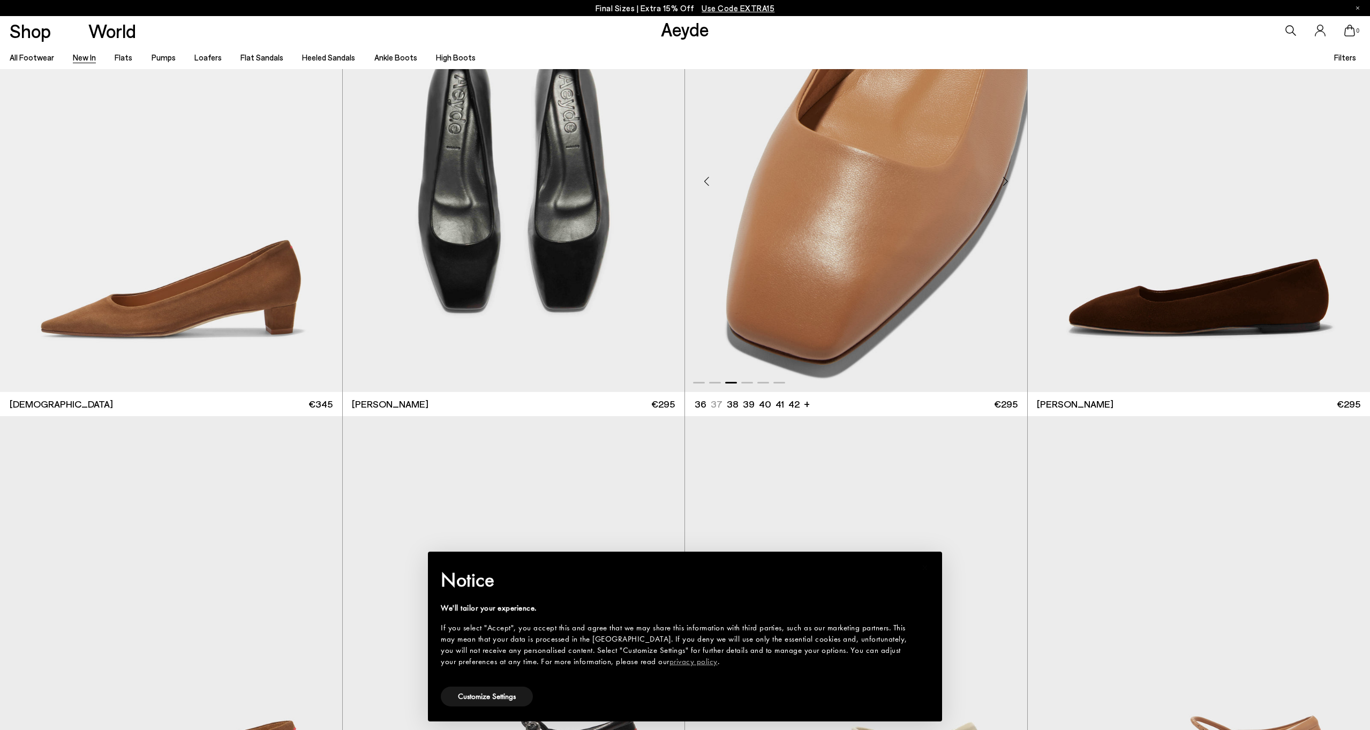
click at [1000, 184] on div "Next slide" at bounding box center [1006, 182] width 32 height 32
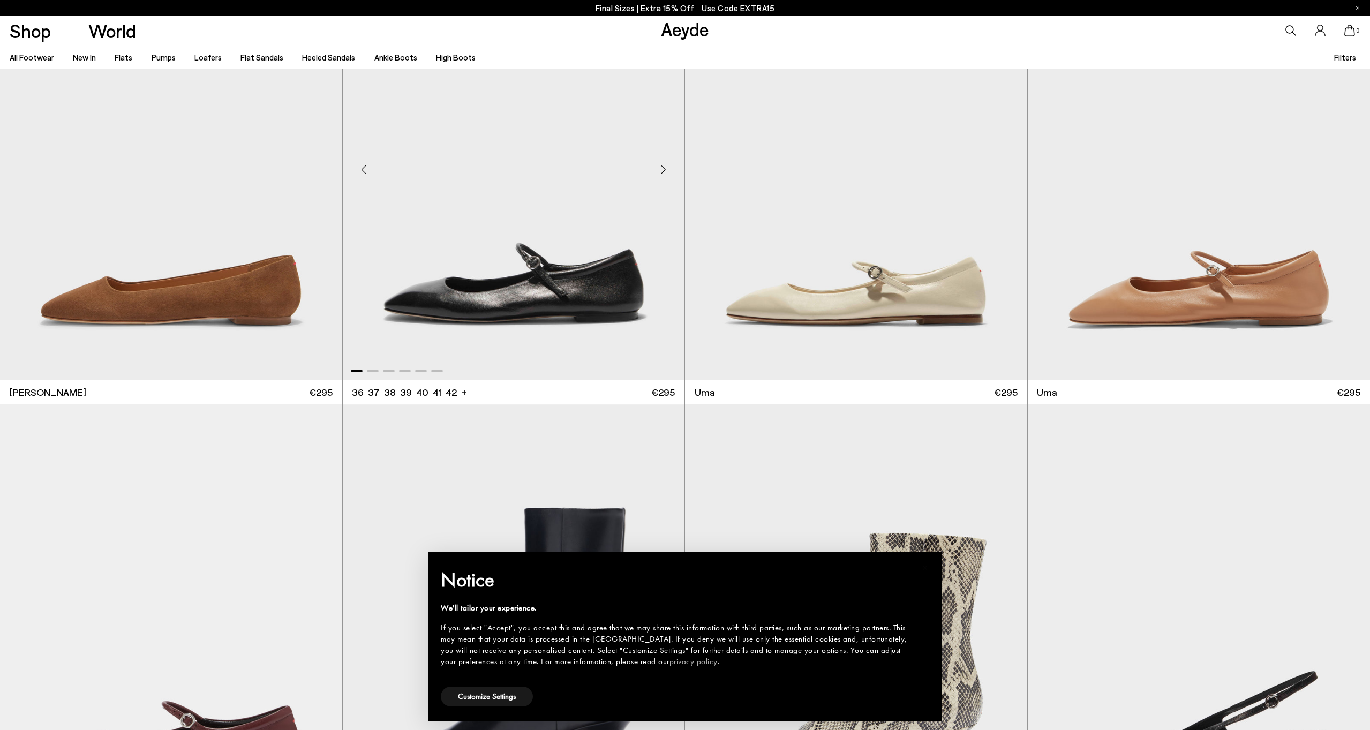
scroll to position [8283, 0]
click at [660, 174] on div "Next slide" at bounding box center [663, 170] width 32 height 32
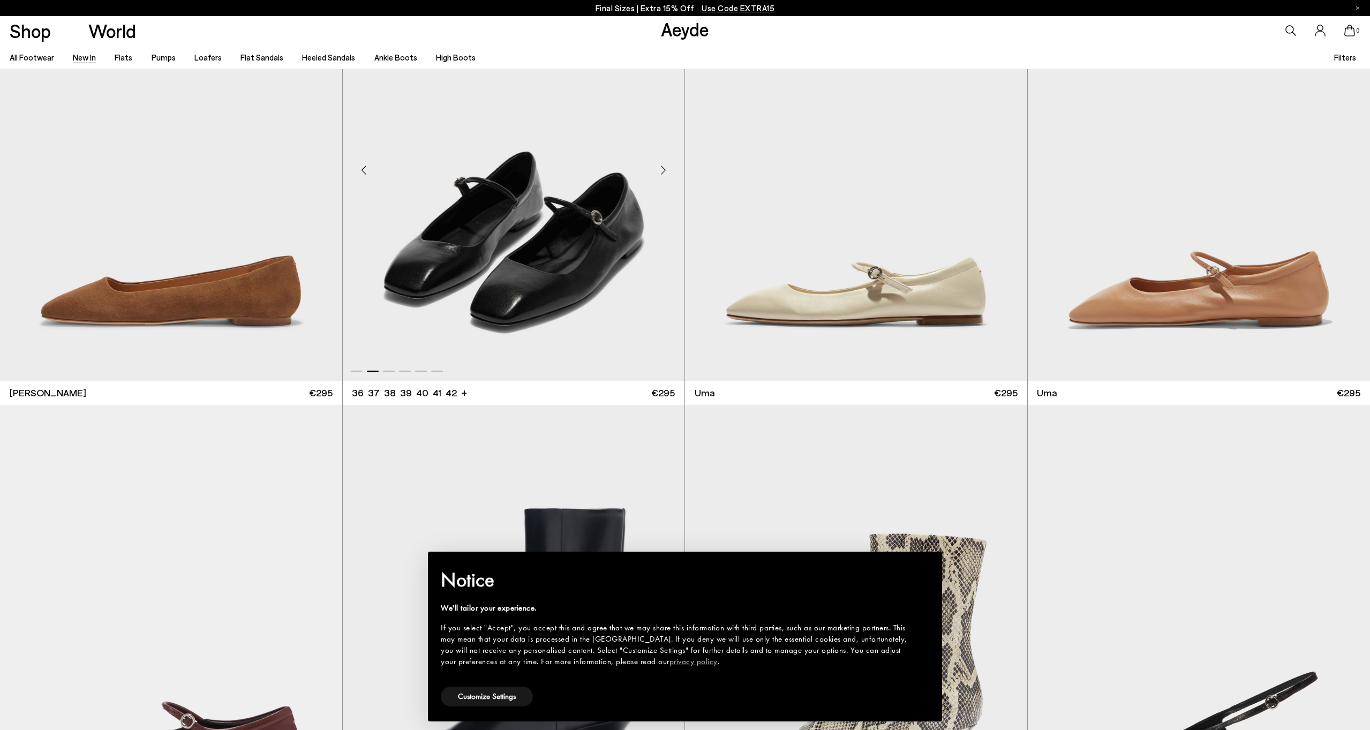
click at [657, 170] on div "Next slide" at bounding box center [663, 170] width 32 height 32
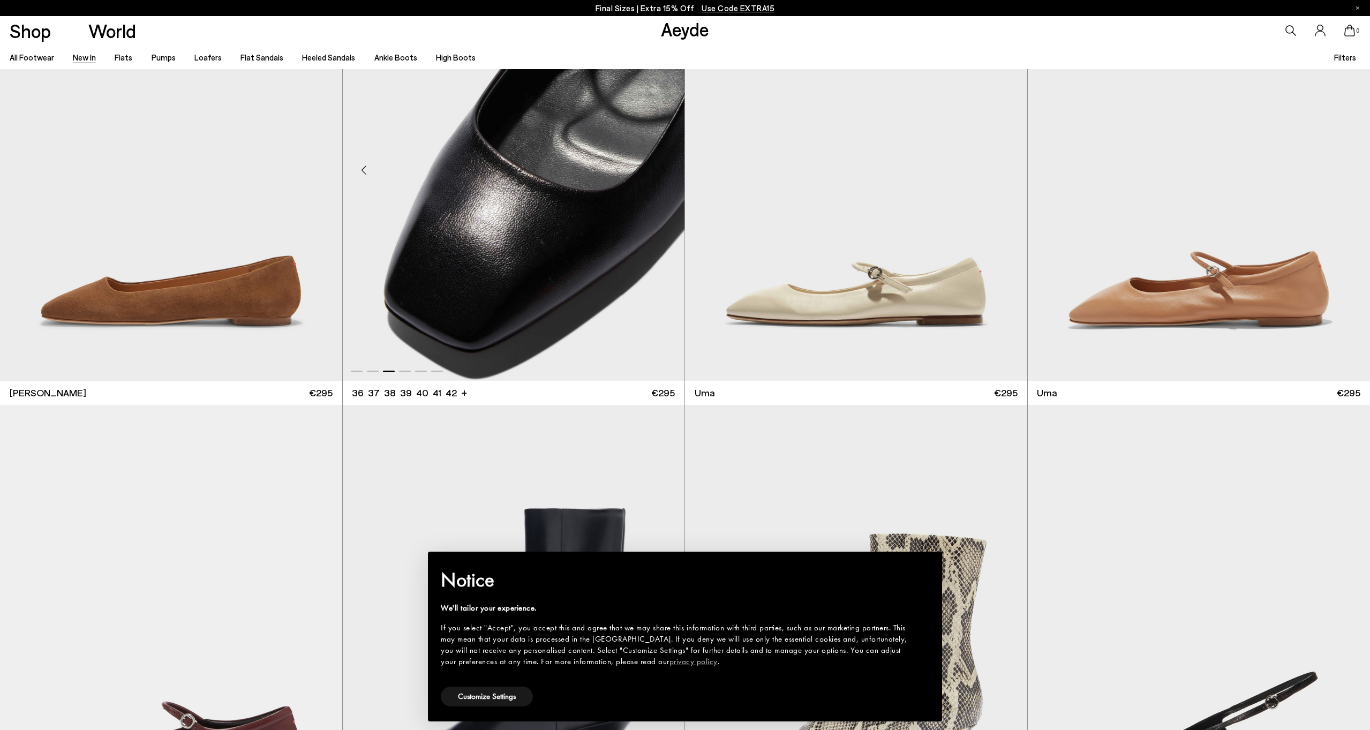
click at [657, 170] on div "Next slide" at bounding box center [663, 170] width 32 height 32
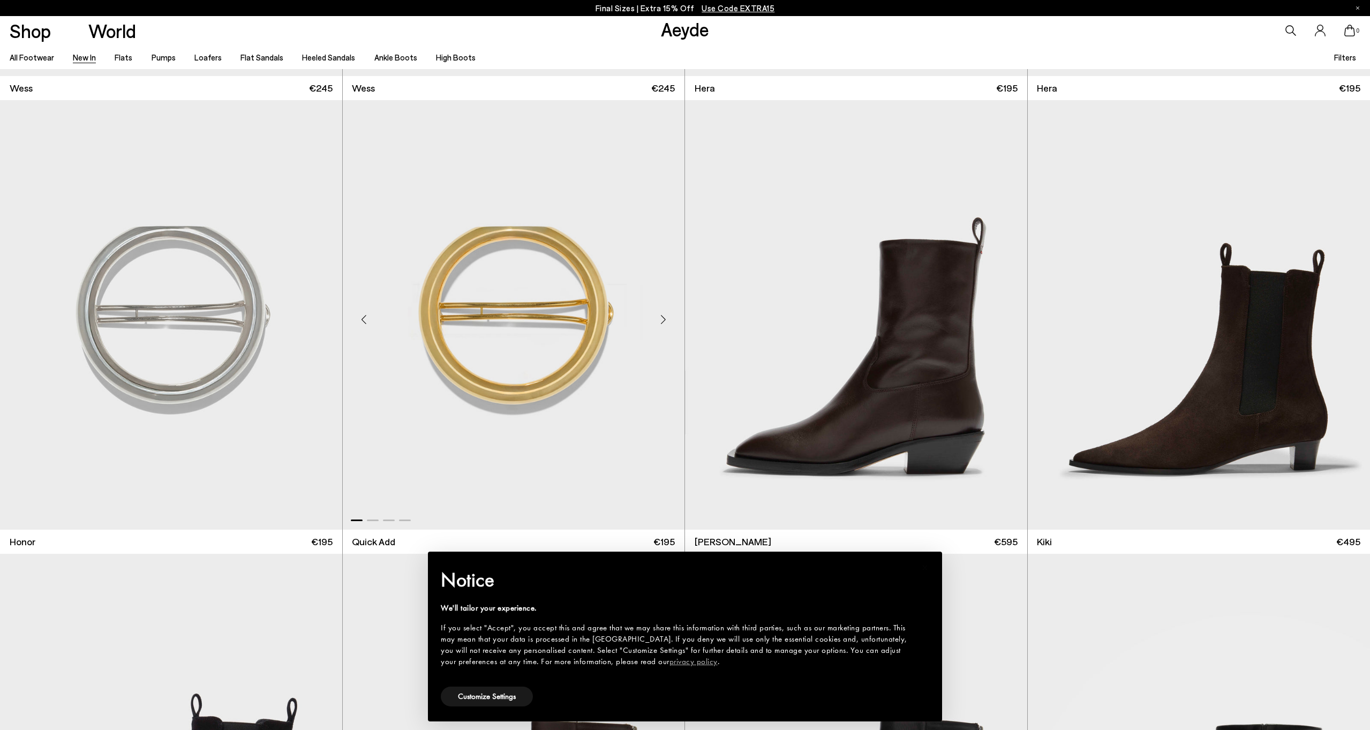
scroll to position [12669, 0]
click at [158, 58] on link "Pumps" at bounding box center [164, 57] width 24 height 10
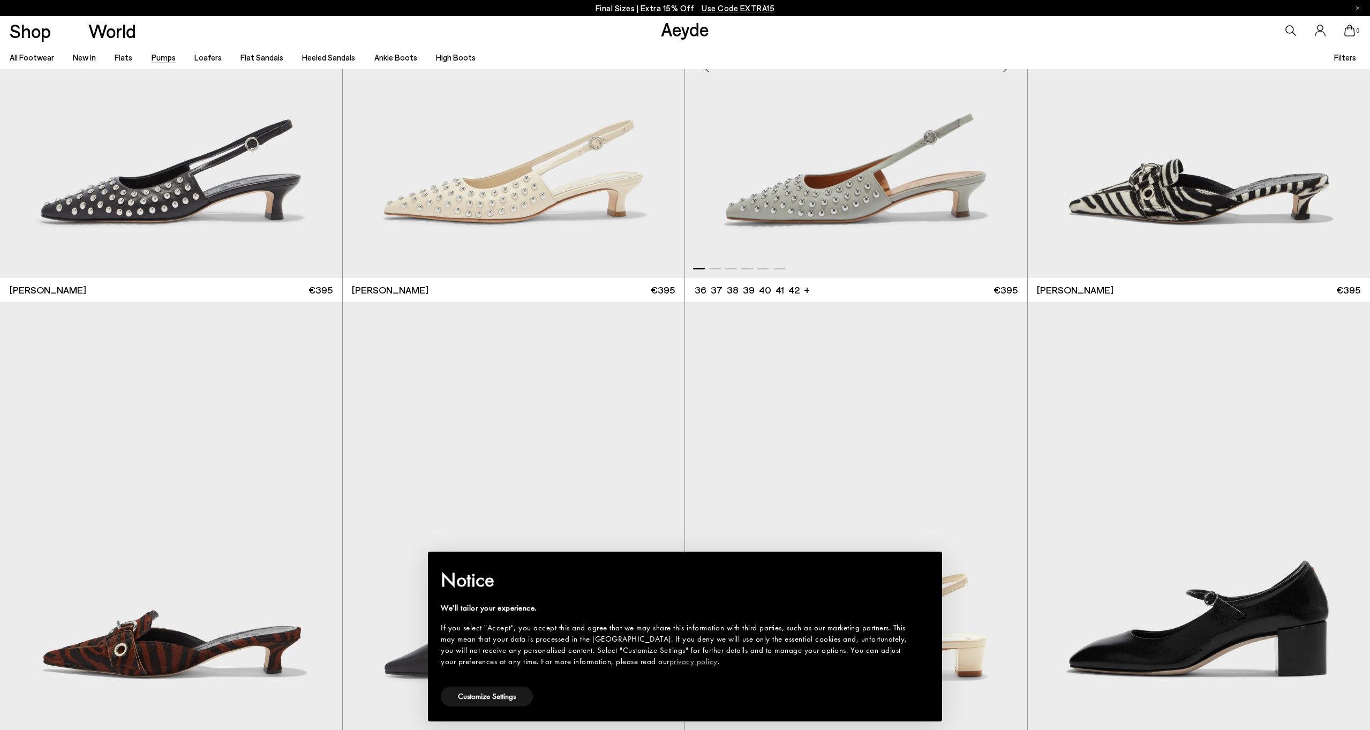
scroll to position [7662, 0]
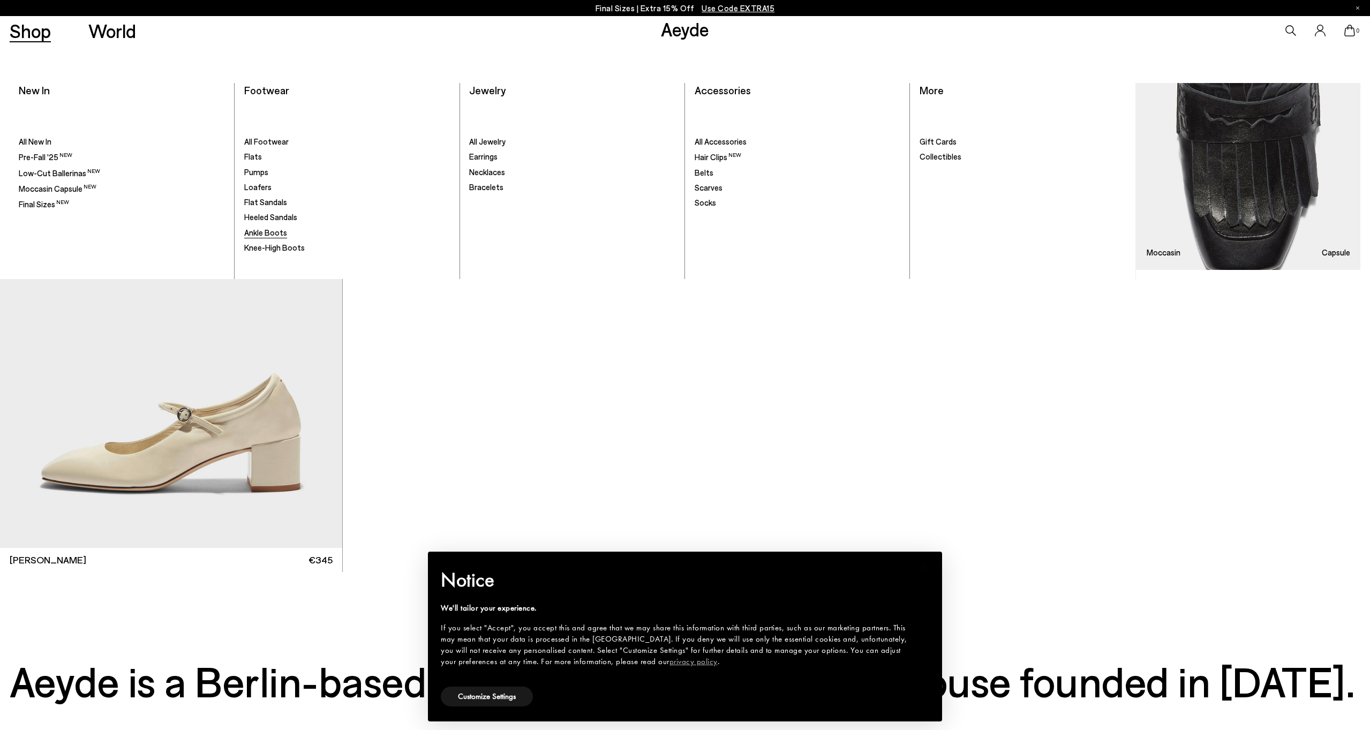
click at [269, 229] on span "Ankle Boots" at bounding box center [265, 233] width 43 height 10
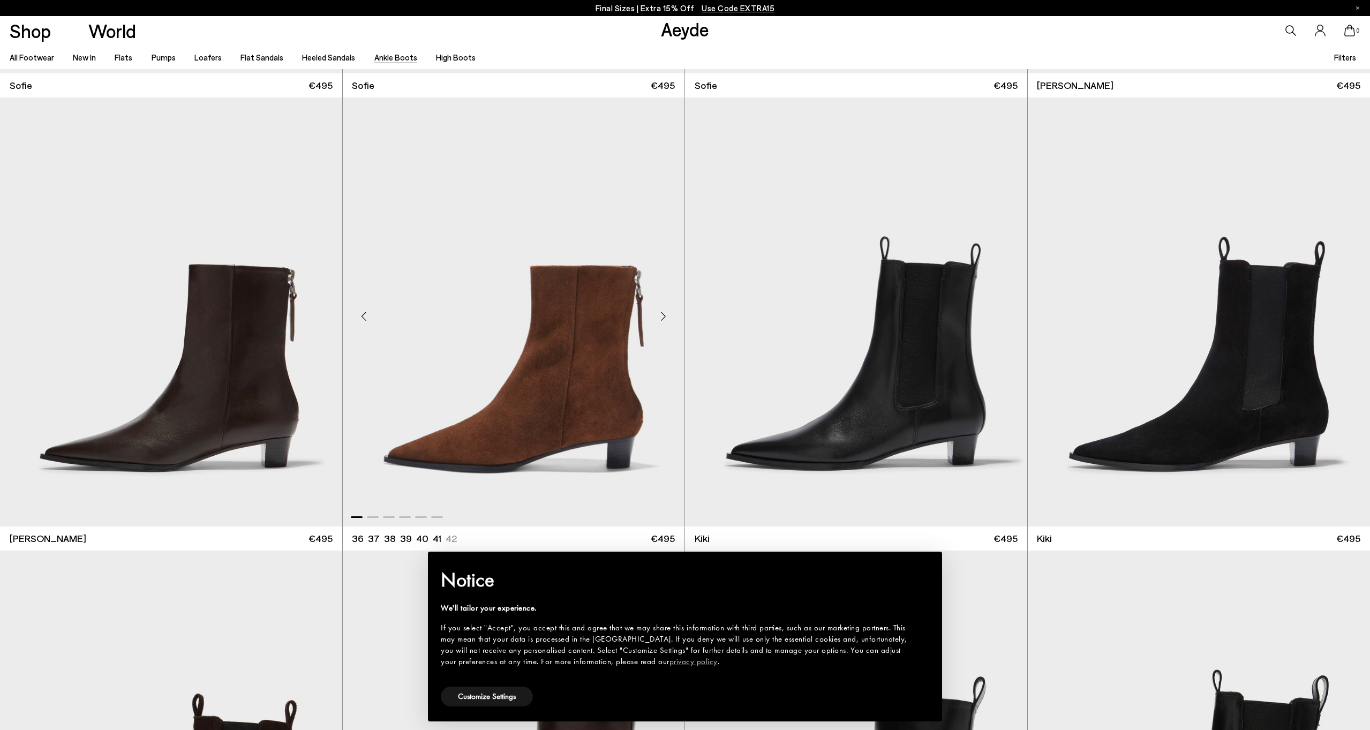
scroll to position [2241, 0]
click at [315, 313] on div "Next slide" at bounding box center [321, 316] width 32 height 32
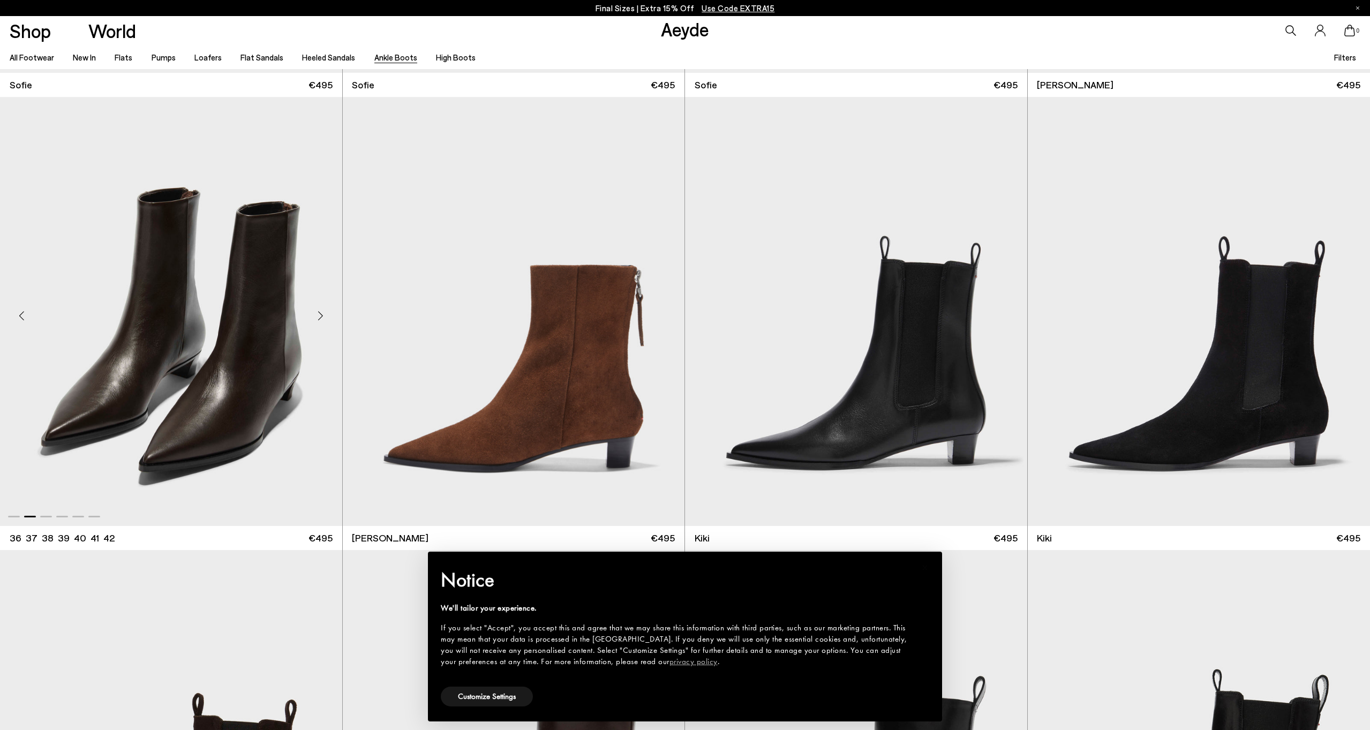
click at [315, 313] on div "Next slide" at bounding box center [321, 316] width 32 height 32
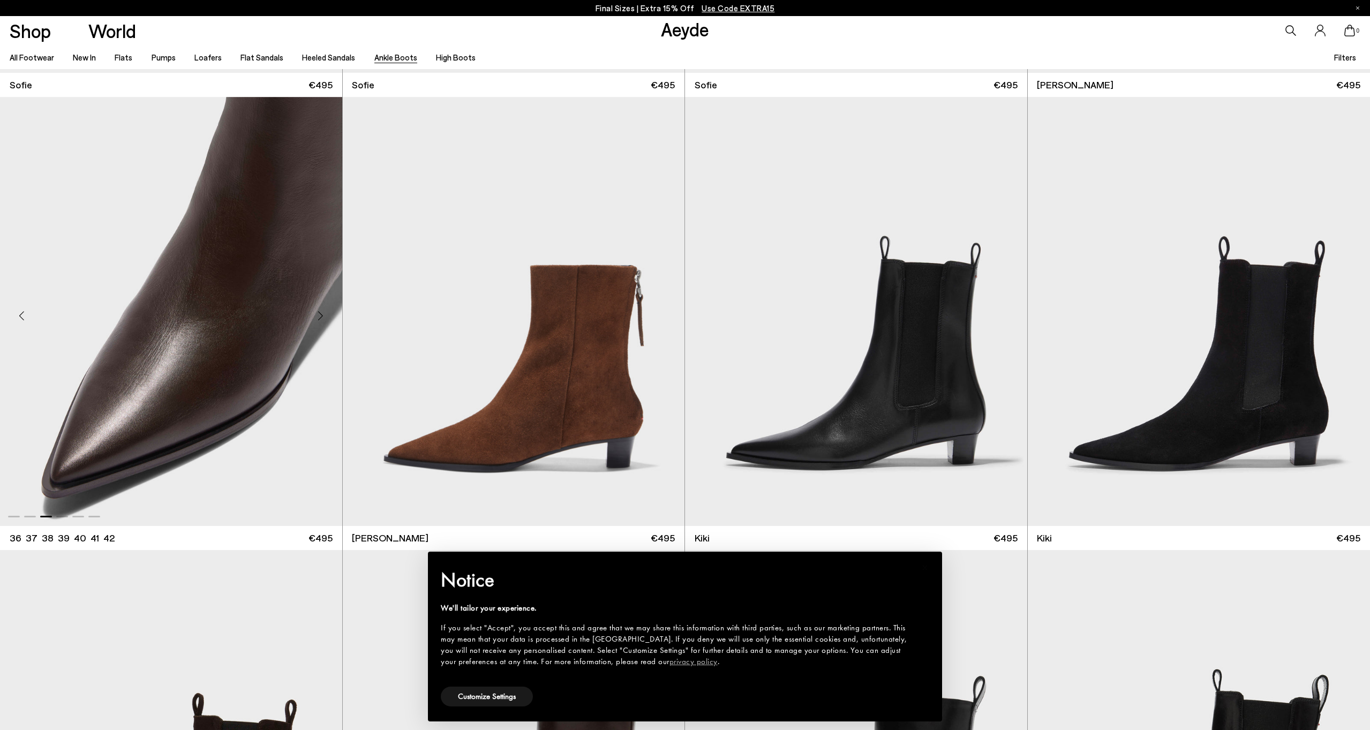
click at [315, 313] on div "Next slide" at bounding box center [321, 316] width 32 height 32
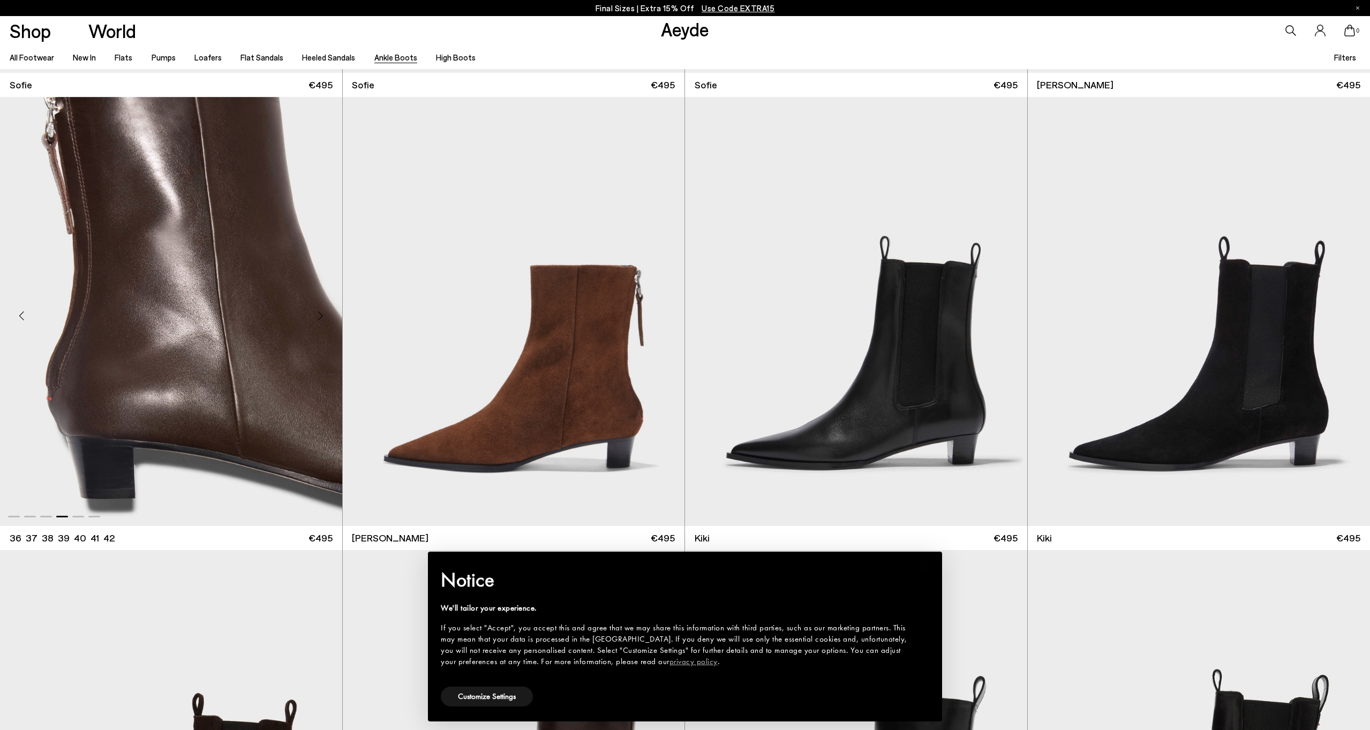
click at [315, 313] on div "Next slide" at bounding box center [321, 316] width 32 height 32
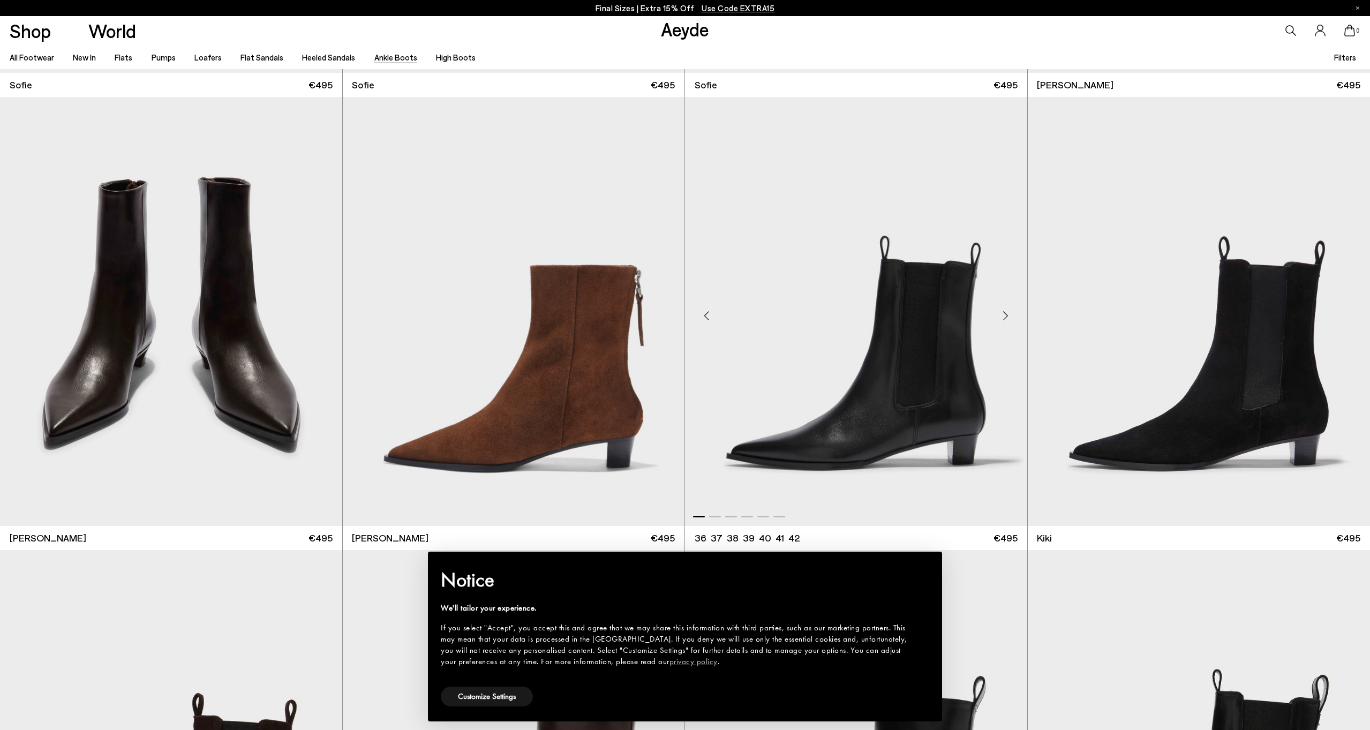
click at [1003, 312] on div "Next slide" at bounding box center [1006, 316] width 32 height 32
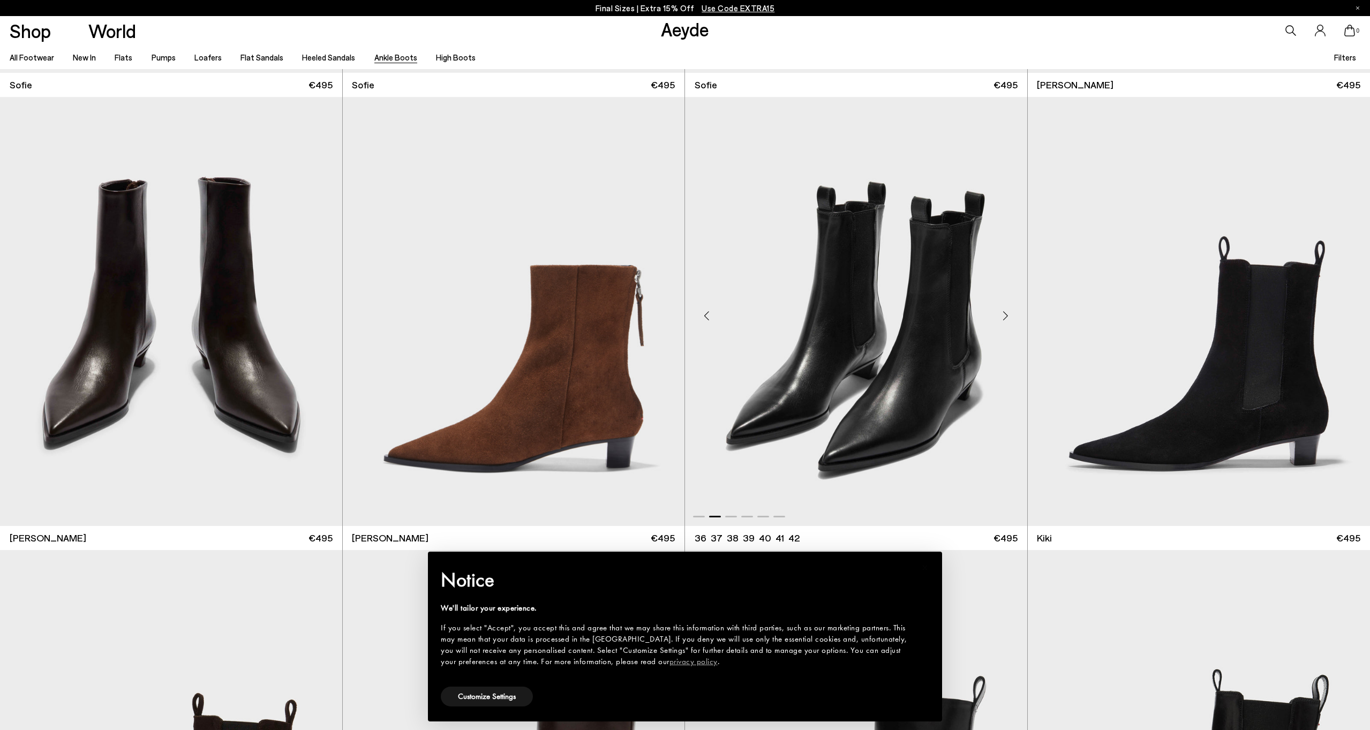
click at [1003, 311] on div "Next slide" at bounding box center [1006, 316] width 32 height 32
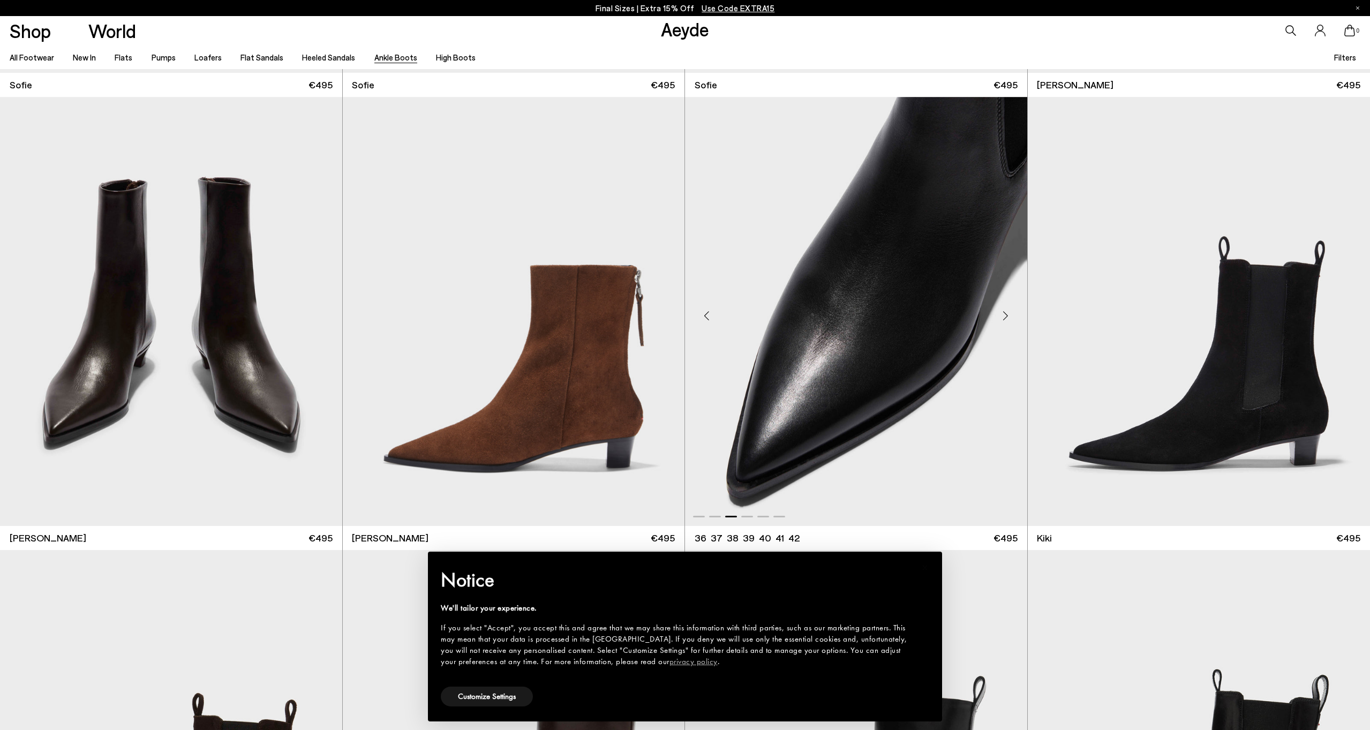
click at [1003, 311] on div "Next slide" at bounding box center [1006, 316] width 32 height 32
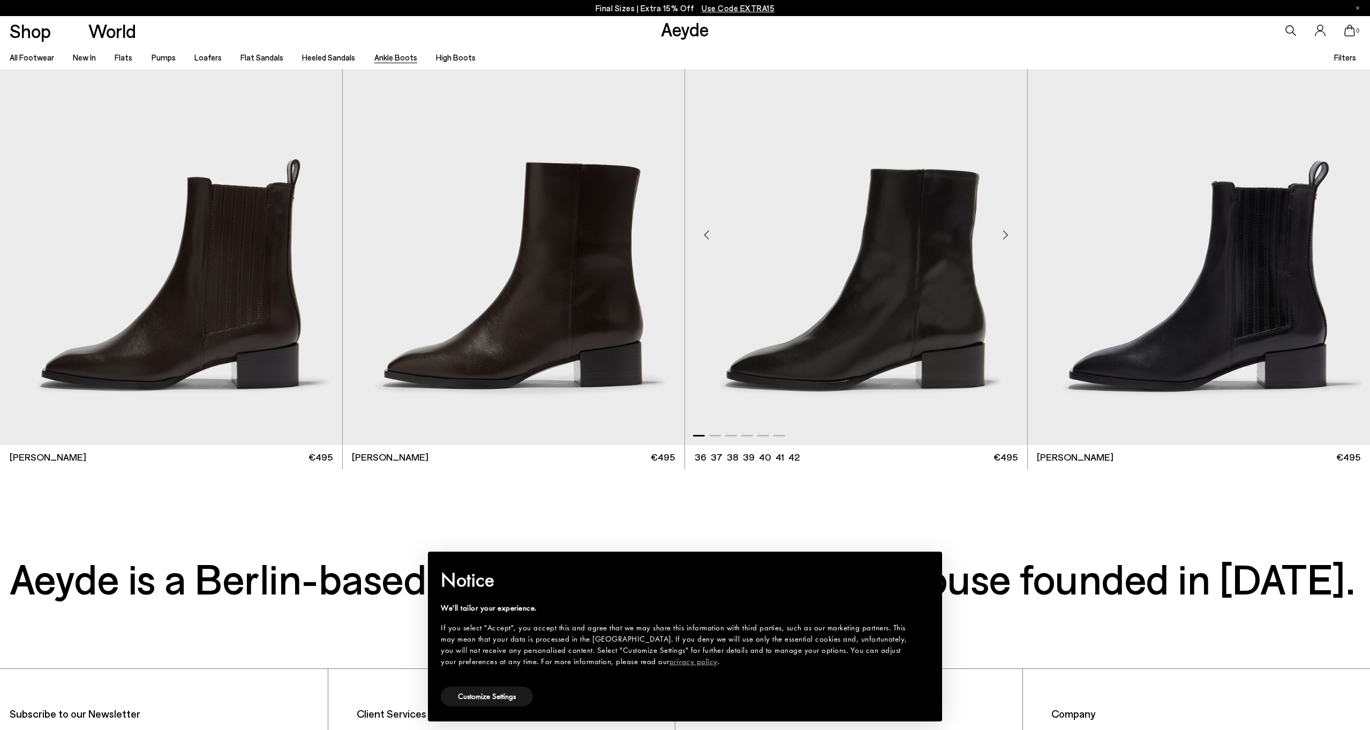
scroll to position [3682, 0]
click at [453, 55] on link "High Boots" at bounding box center [456, 57] width 40 height 10
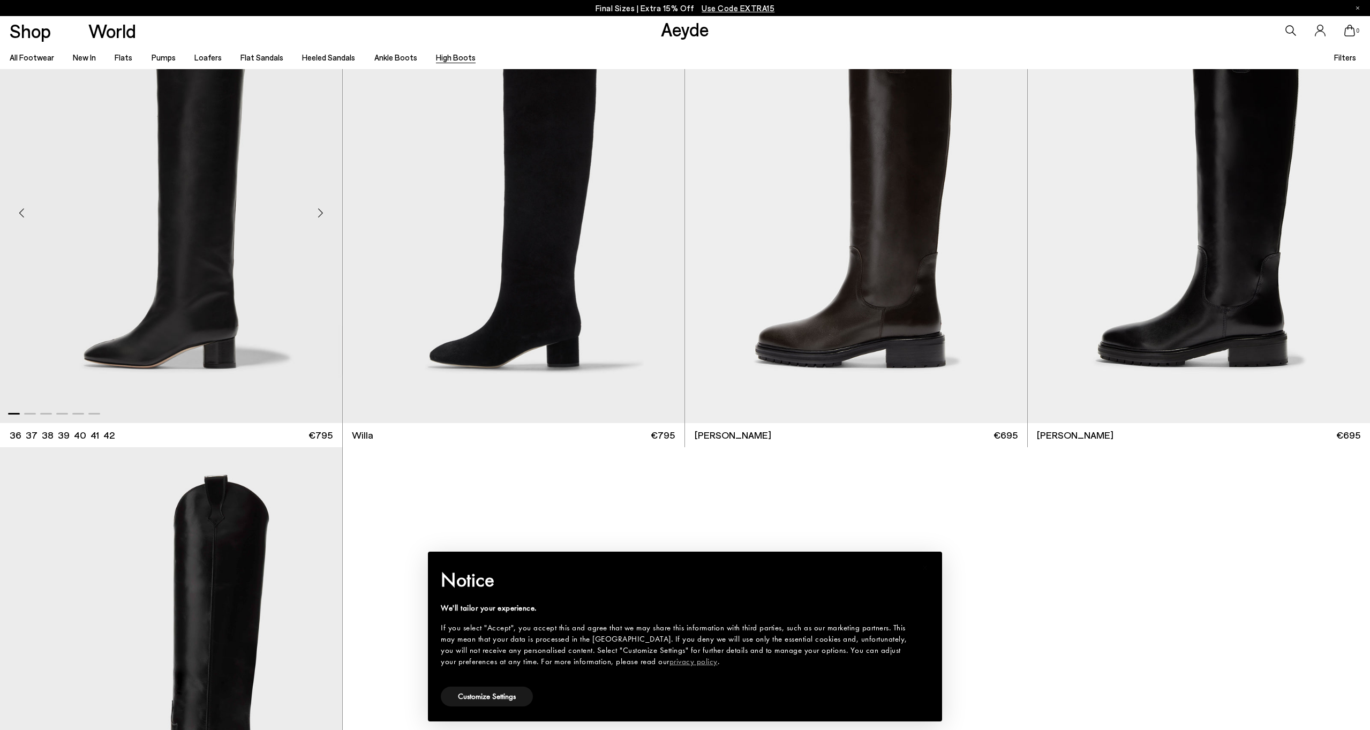
scroll to position [402, 0]
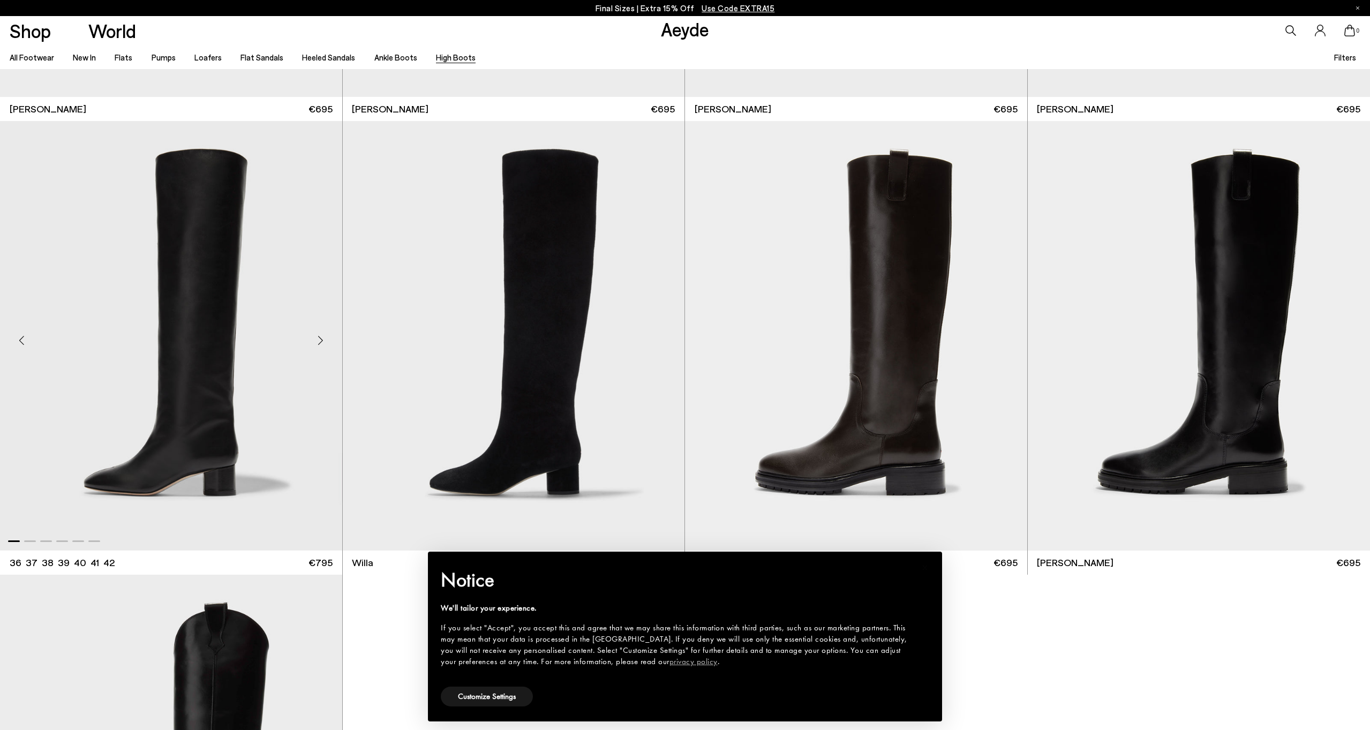
click at [321, 339] on div "Next slide" at bounding box center [321, 340] width 32 height 32
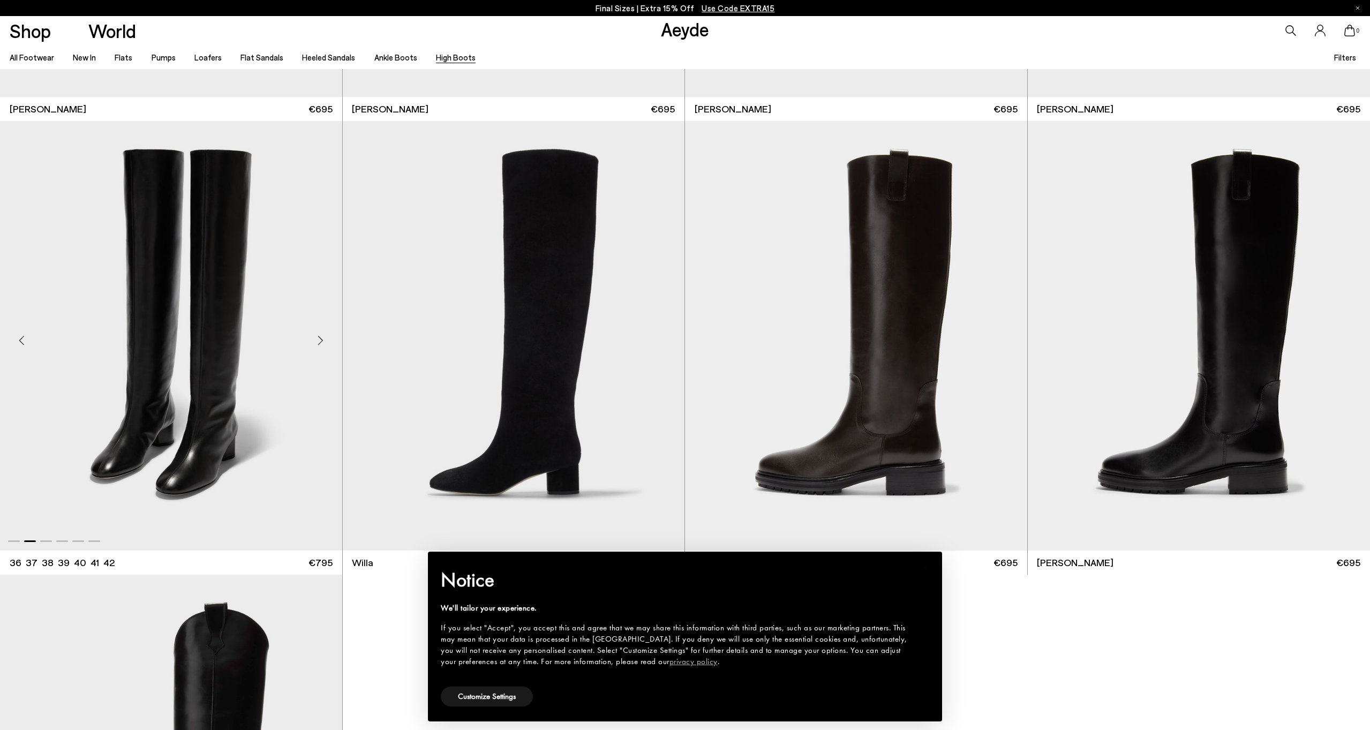
click at [319, 339] on div "Next slide" at bounding box center [321, 340] width 32 height 32
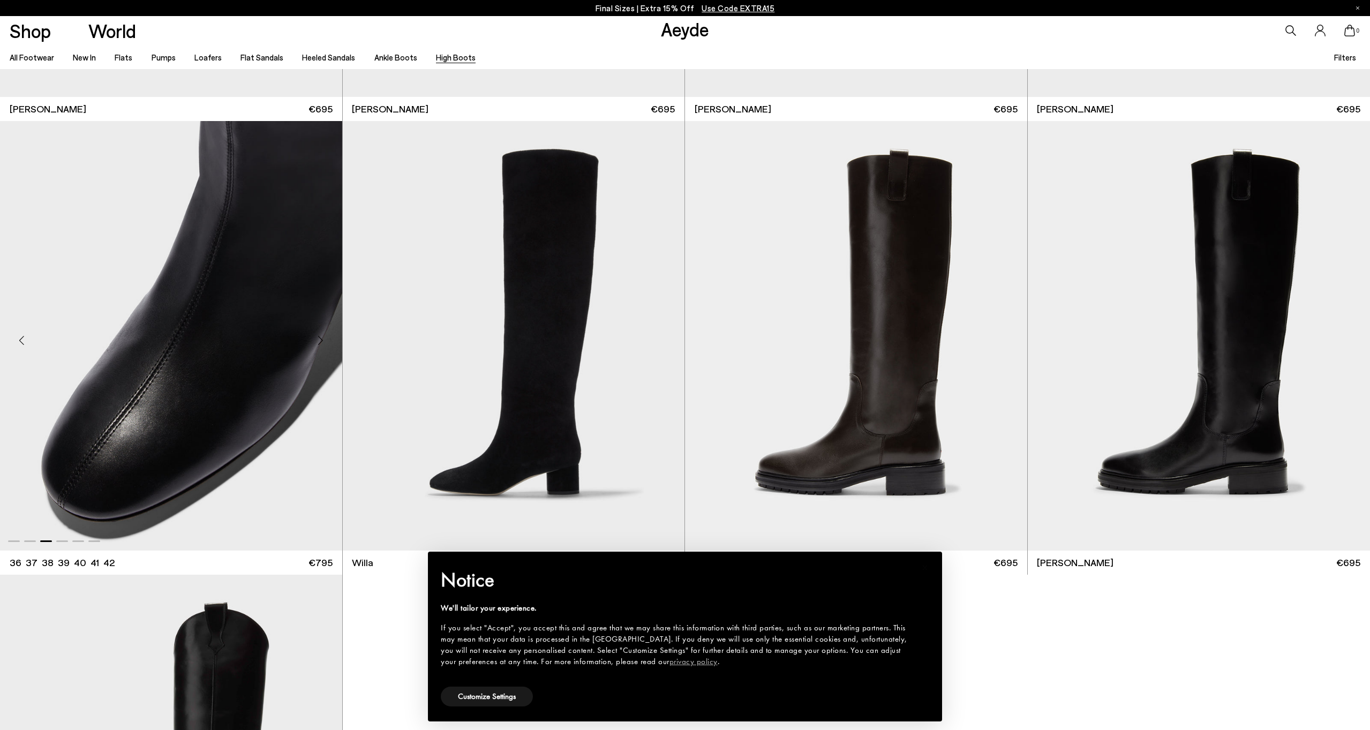
click at [319, 339] on div "Next slide" at bounding box center [321, 340] width 32 height 32
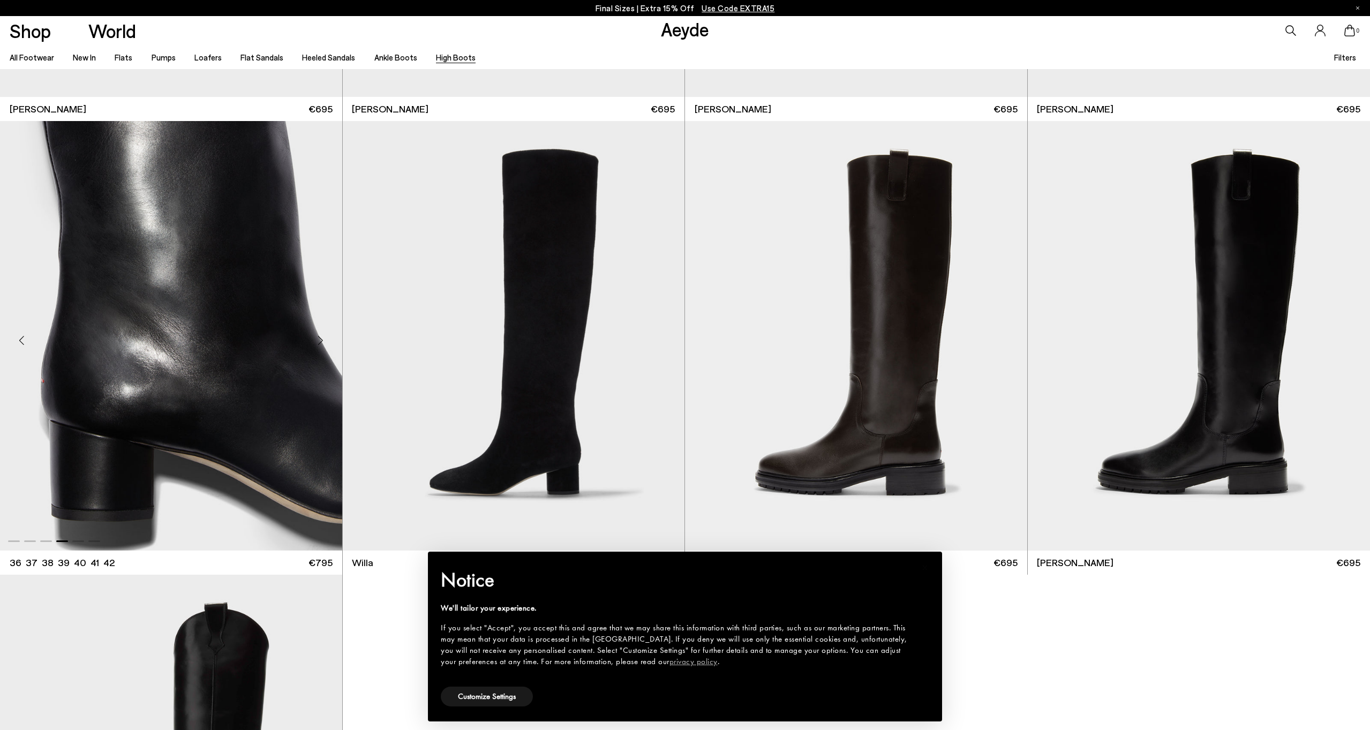
click at [319, 339] on div "Next slide" at bounding box center [321, 340] width 32 height 32
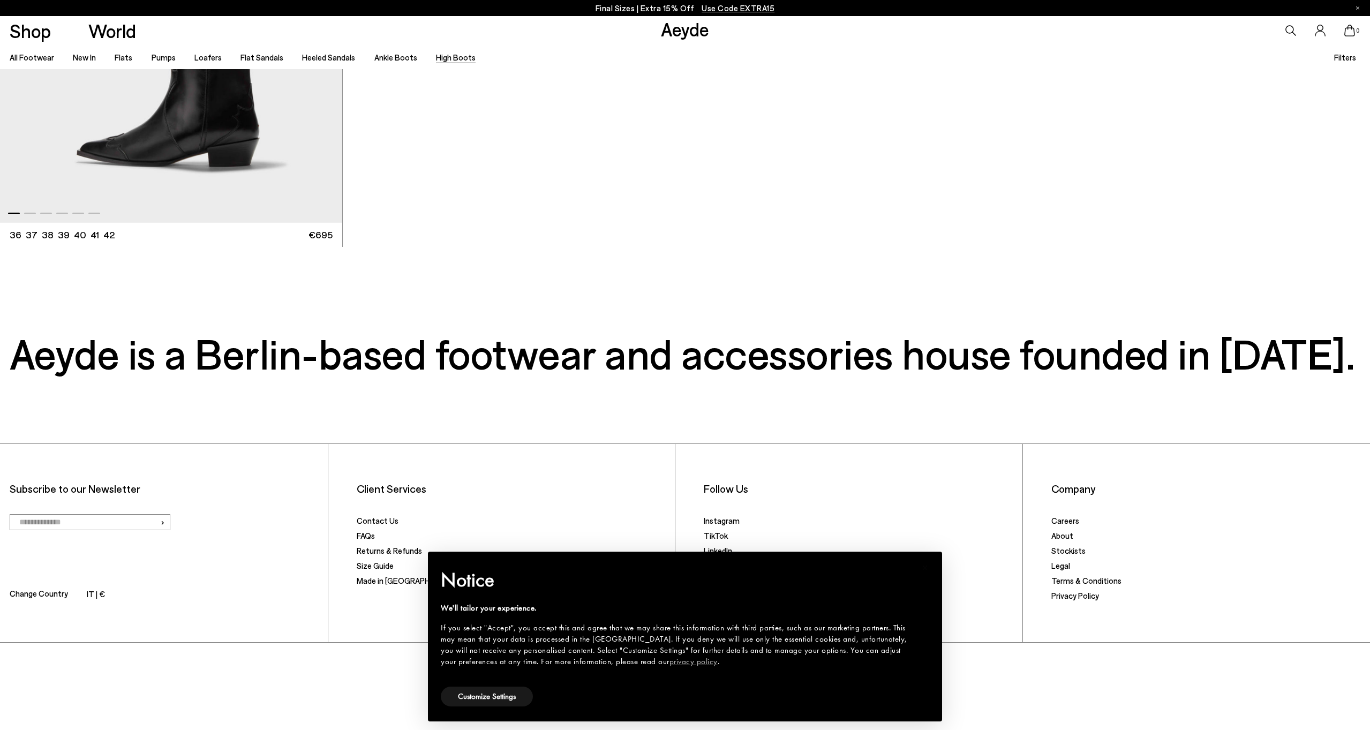
scroll to position [1183, 0]
